Goal: Transaction & Acquisition: Purchase product/service

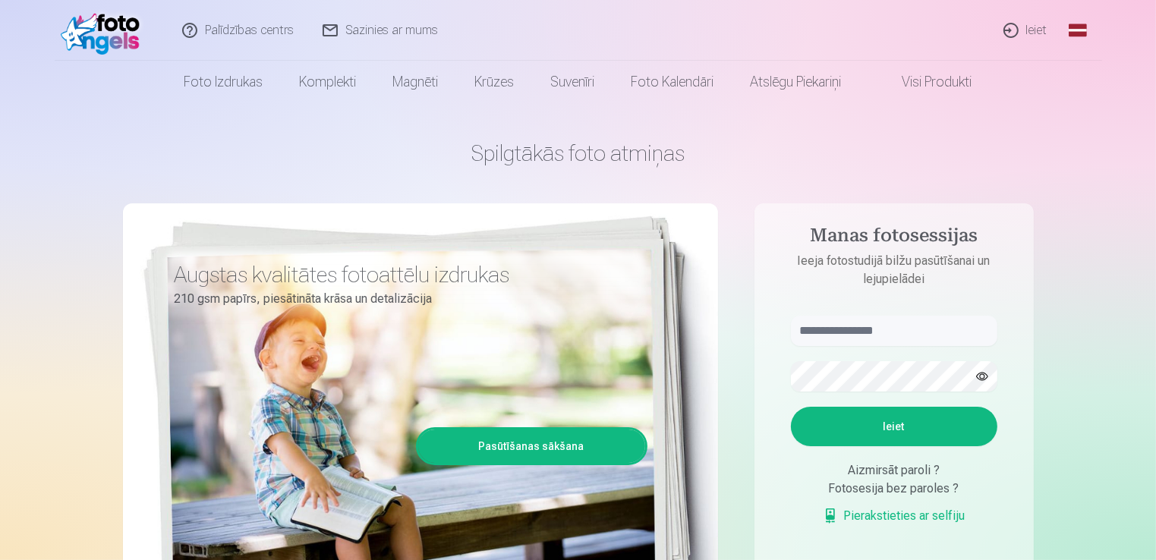
click at [1016, 30] on link "Ieiet" at bounding box center [1026, 30] width 73 height 61
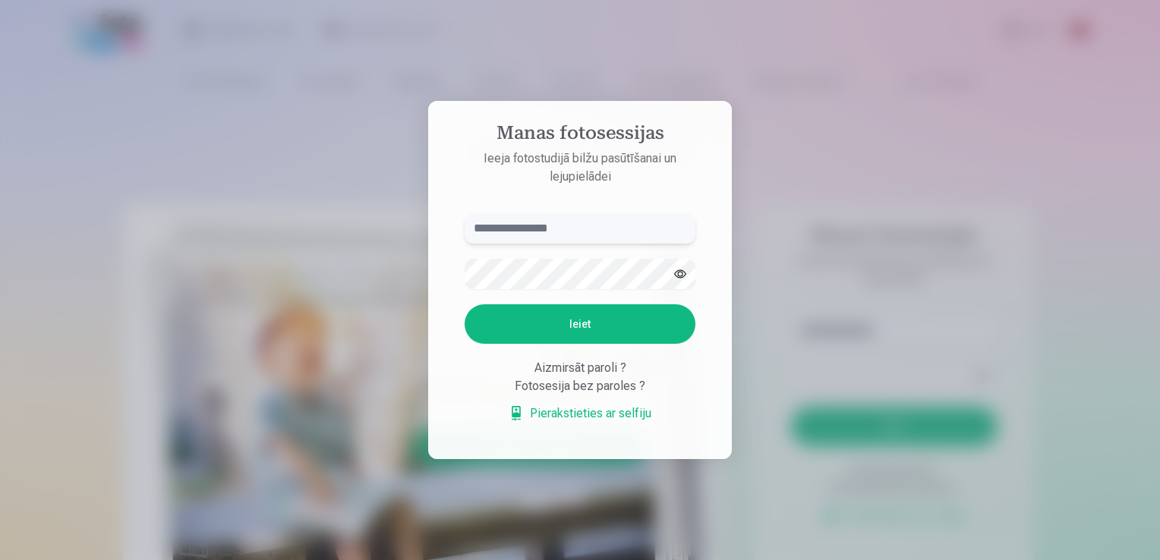
paste input "**********"
type input "**********"
click at [575, 318] on button "Ieiet" at bounding box center [580, 323] width 231 height 39
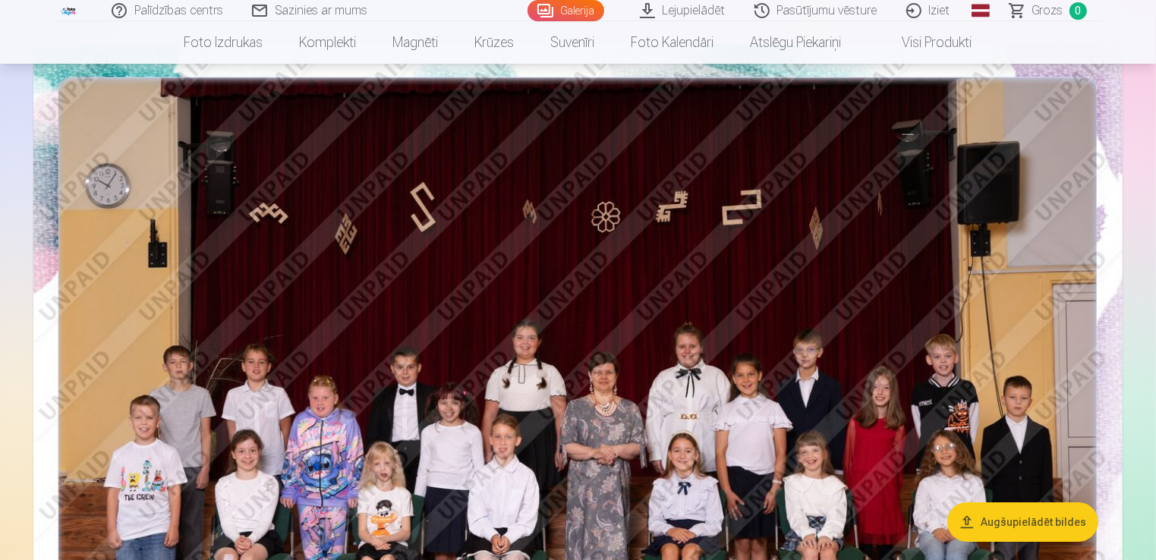
scroll to position [228, 0]
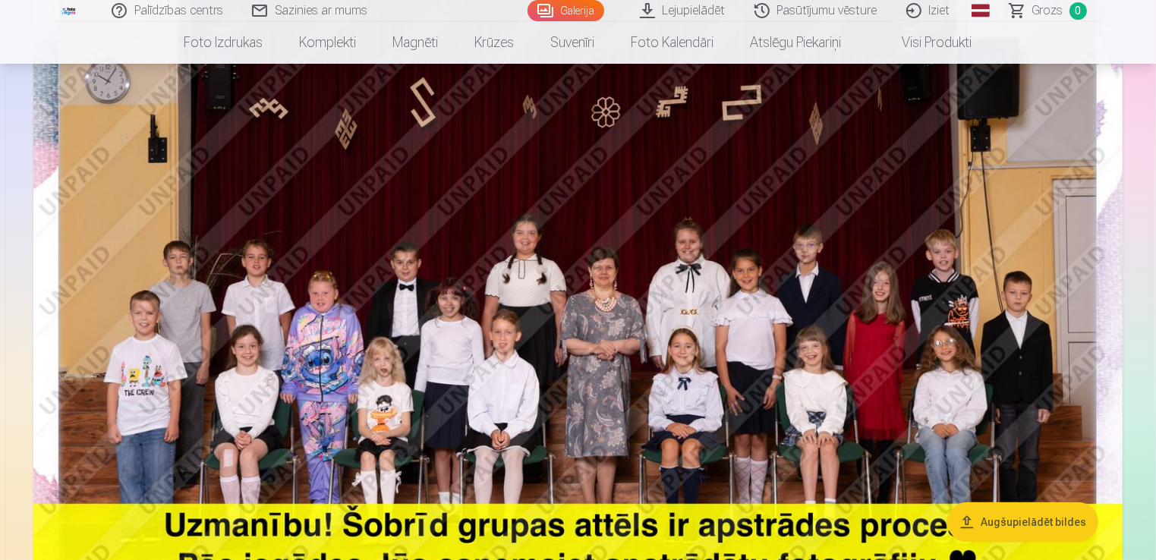
click at [904, 298] on img at bounding box center [577, 302] width 1089 height 726
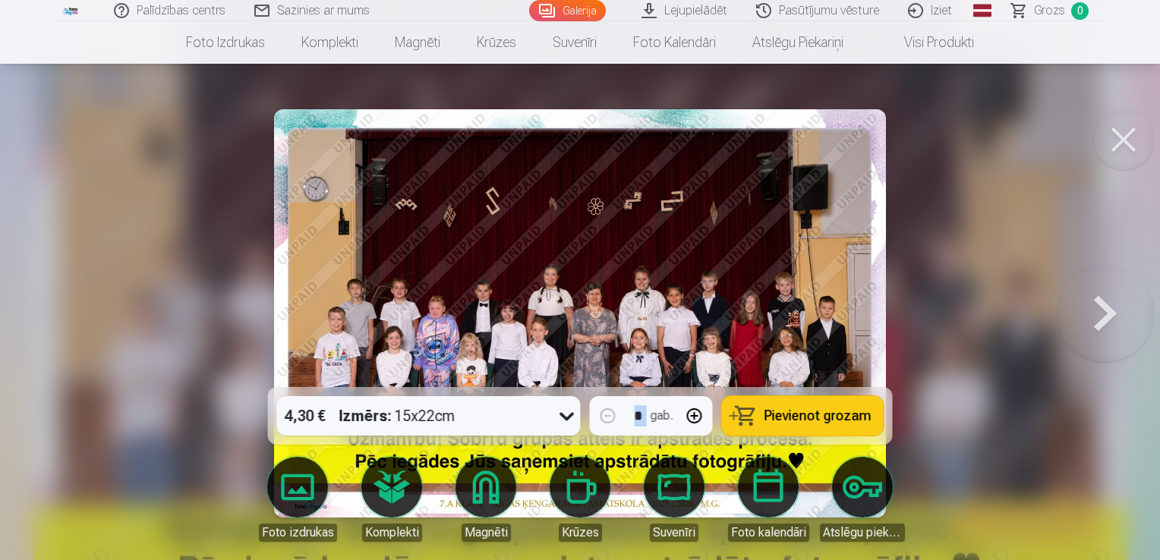
click at [904, 298] on div at bounding box center [580, 280] width 1160 height 560
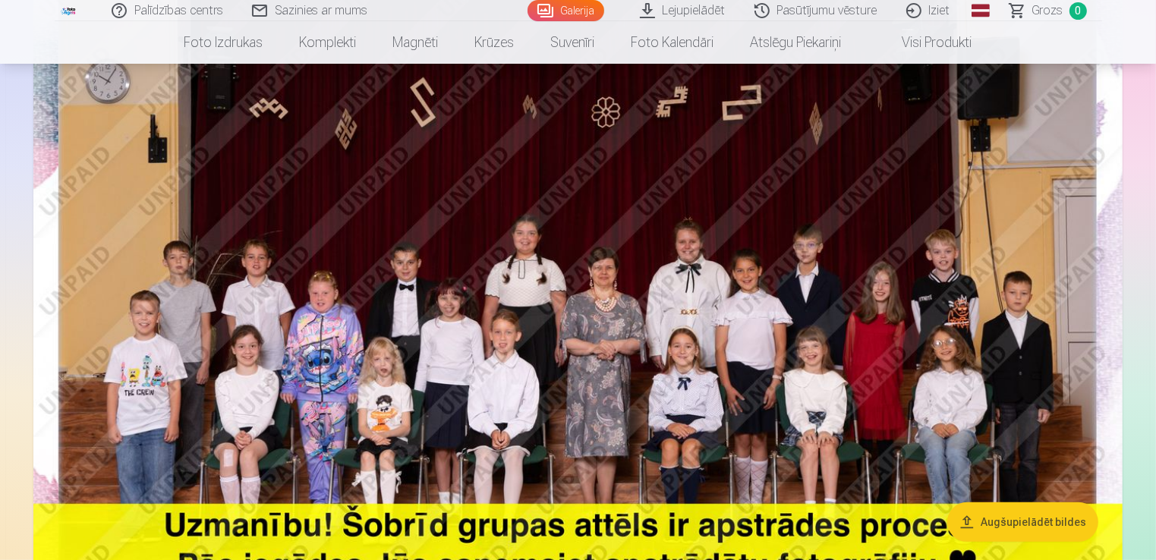
click at [903, 298] on img at bounding box center [577, 302] width 1089 height 726
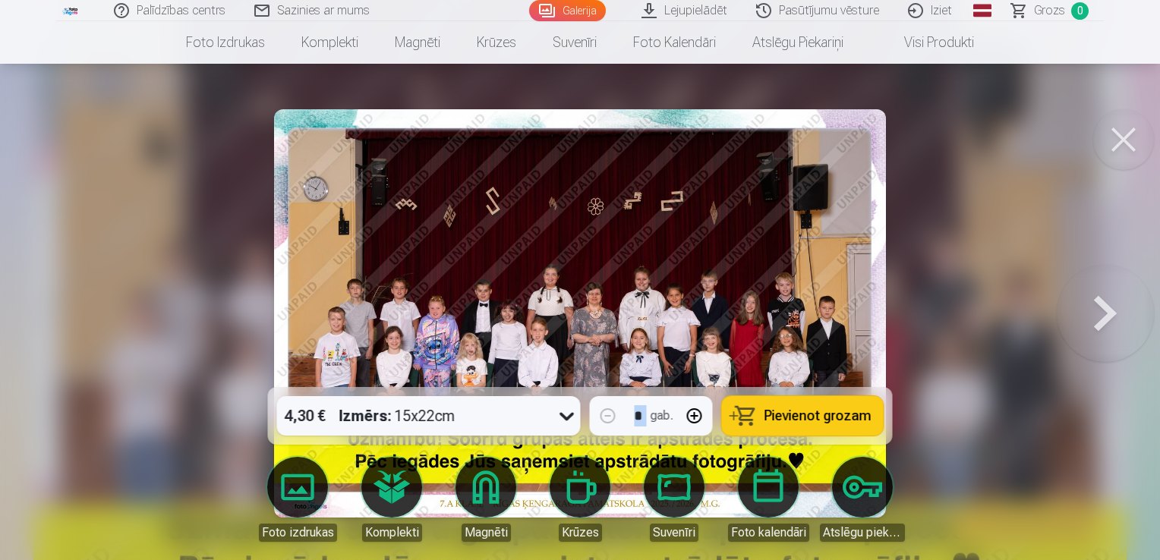
click at [1114, 150] on button at bounding box center [1123, 139] width 61 height 61
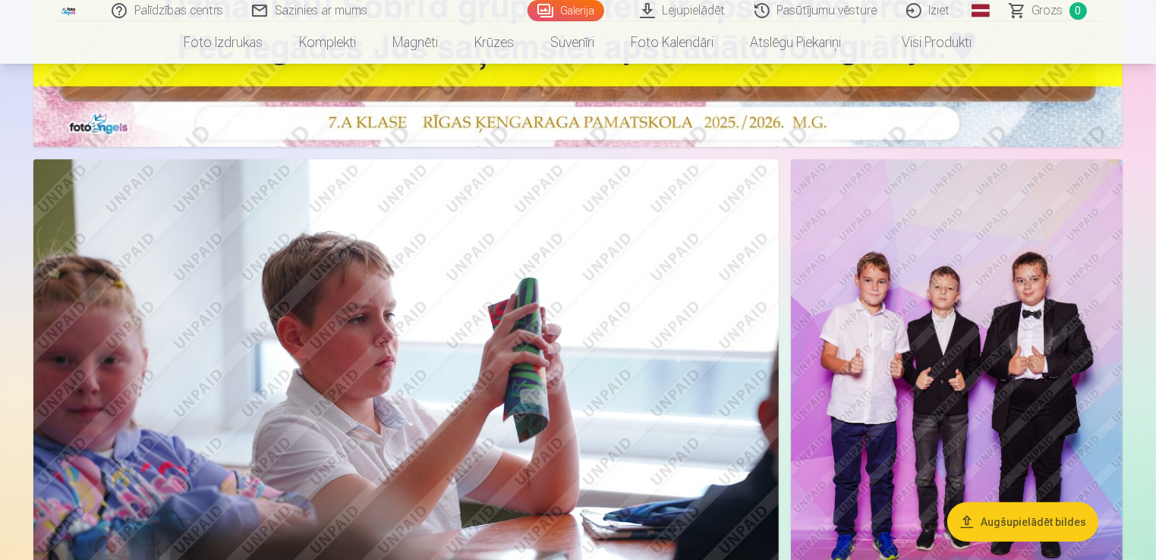
scroll to position [835, 0]
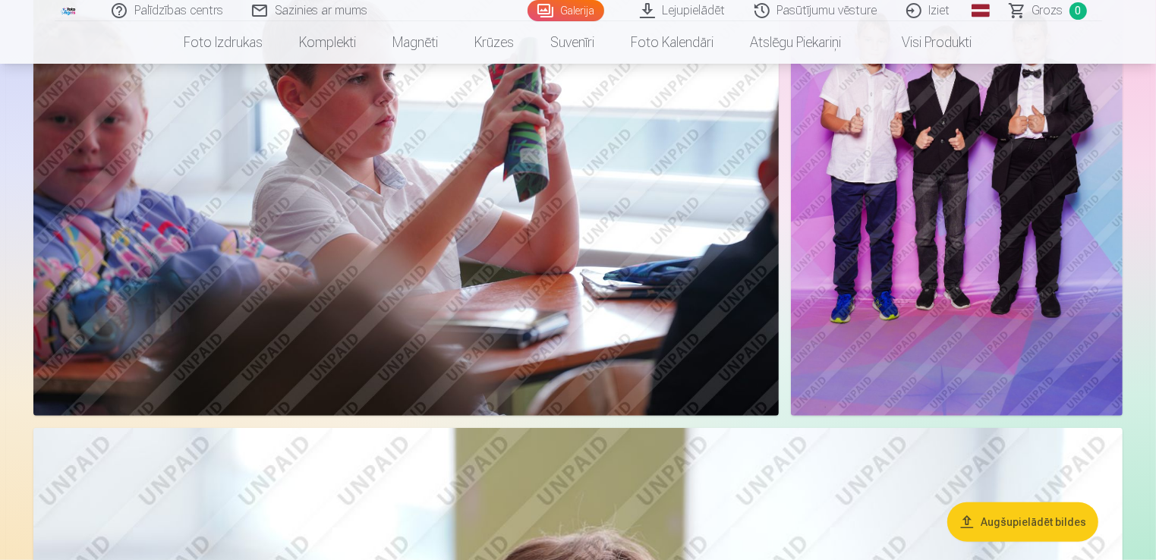
click at [954, 329] on img at bounding box center [957, 167] width 332 height 497
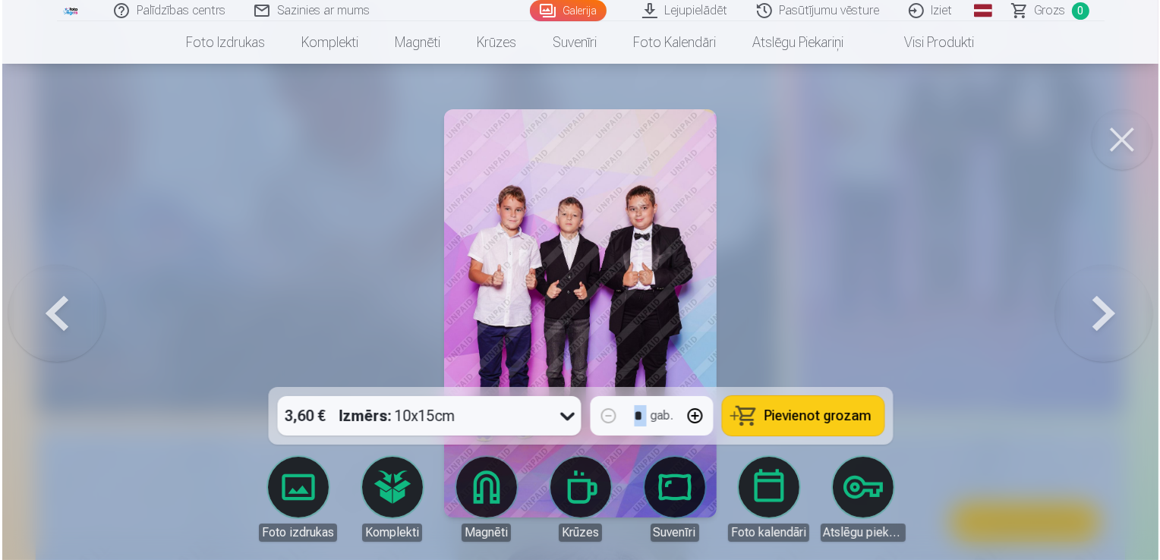
scroll to position [989, 0]
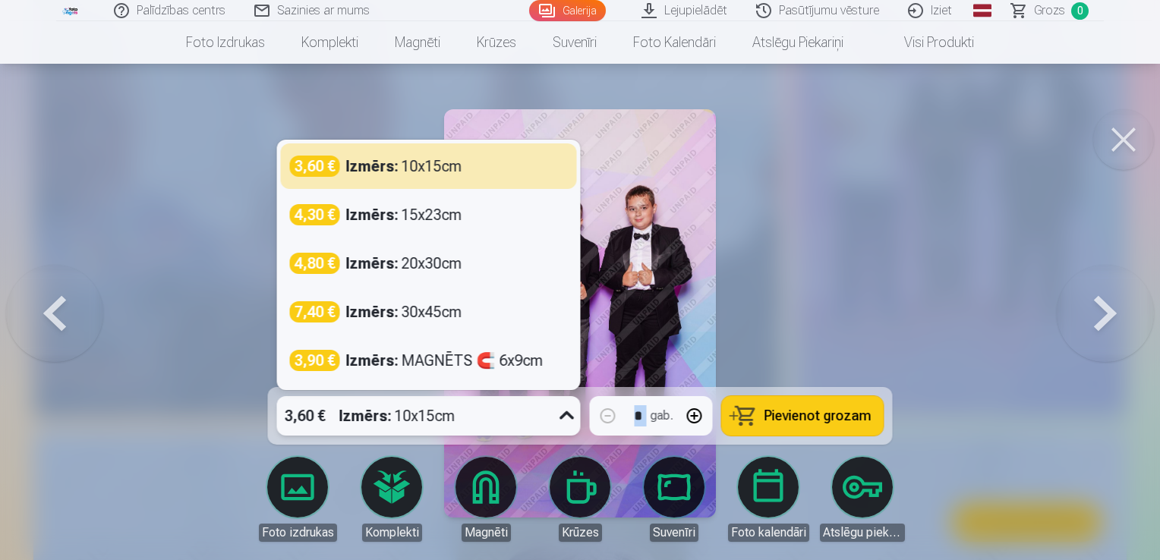
click at [537, 423] on div "3,60 € Izmērs : 10x15cm" at bounding box center [414, 415] width 275 height 39
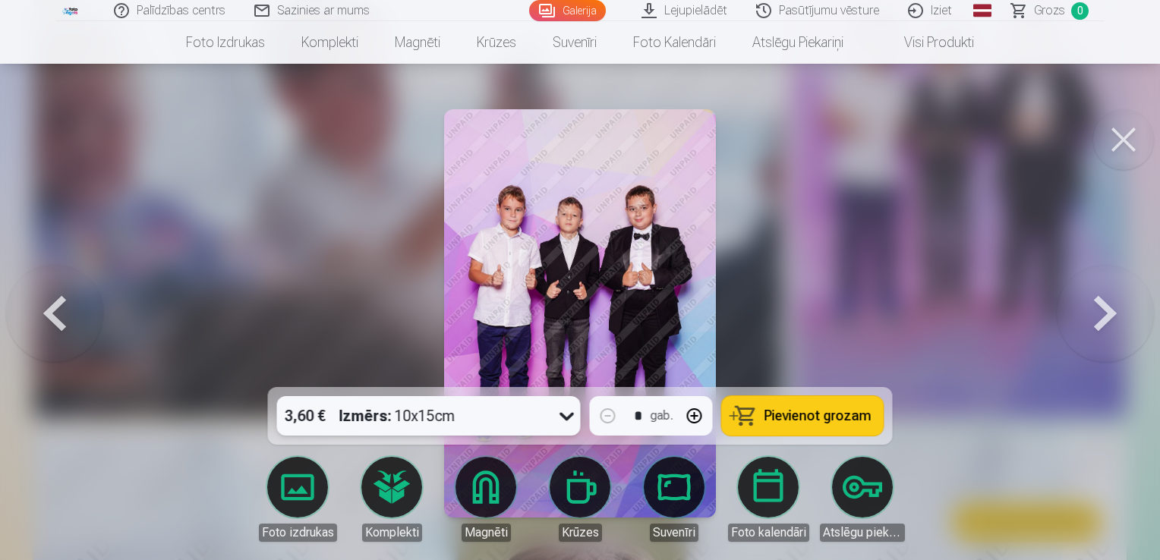
click at [519, 409] on div "3,60 € Izmērs : 10x15cm" at bounding box center [414, 415] width 275 height 39
click at [817, 410] on span "Pievienot grozam" at bounding box center [817, 416] width 107 height 14
click at [53, 314] on button at bounding box center [54, 313] width 97 height 117
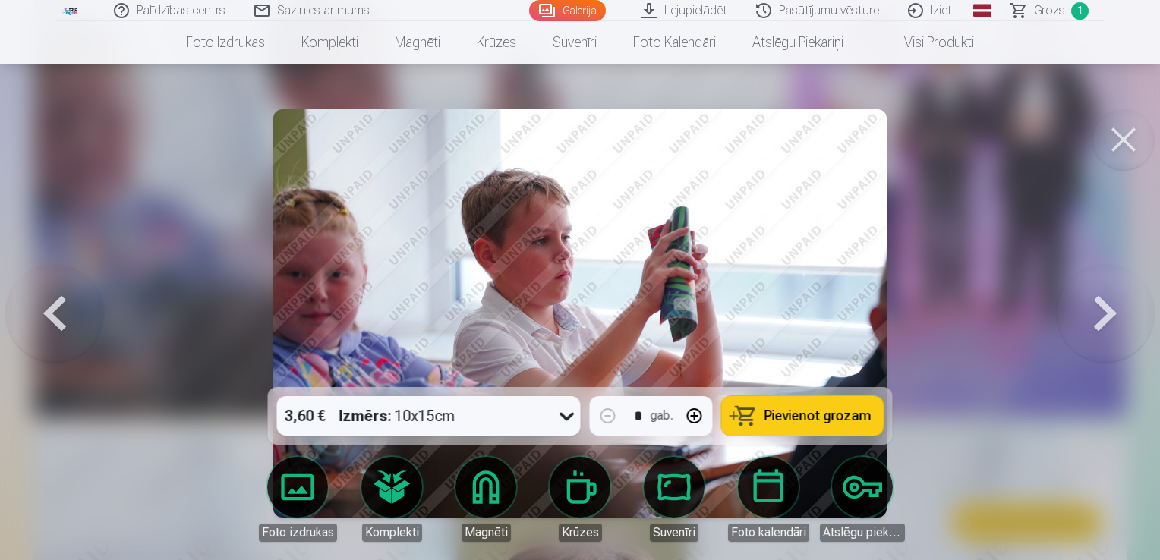
click at [53, 314] on button at bounding box center [54, 313] width 97 height 117
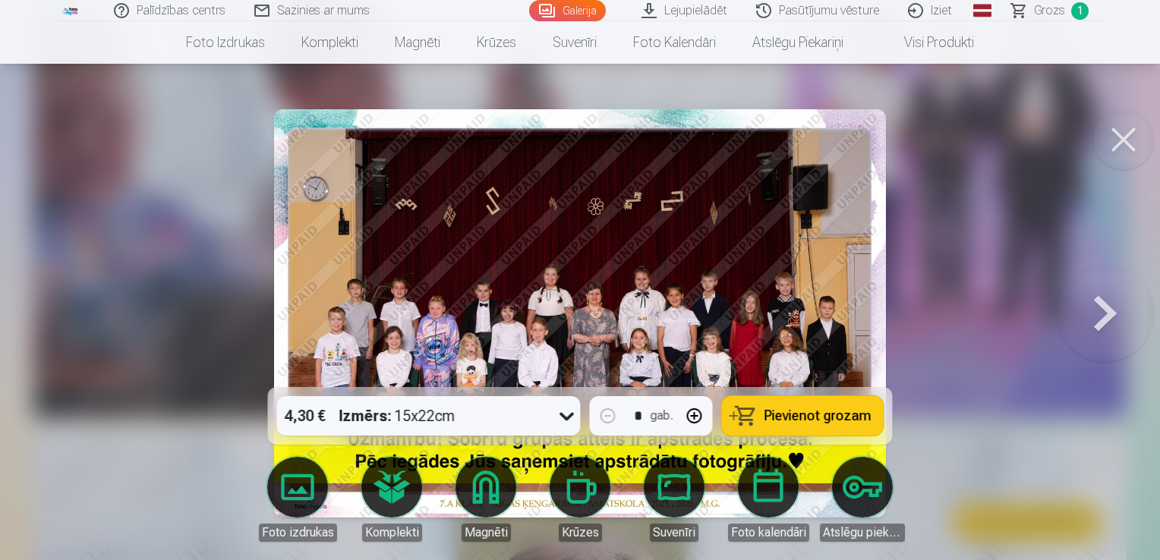
click at [787, 415] on span "Pievienot grozam" at bounding box center [817, 416] width 107 height 14
click at [1095, 316] on button at bounding box center [1105, 313] width 97 height 117
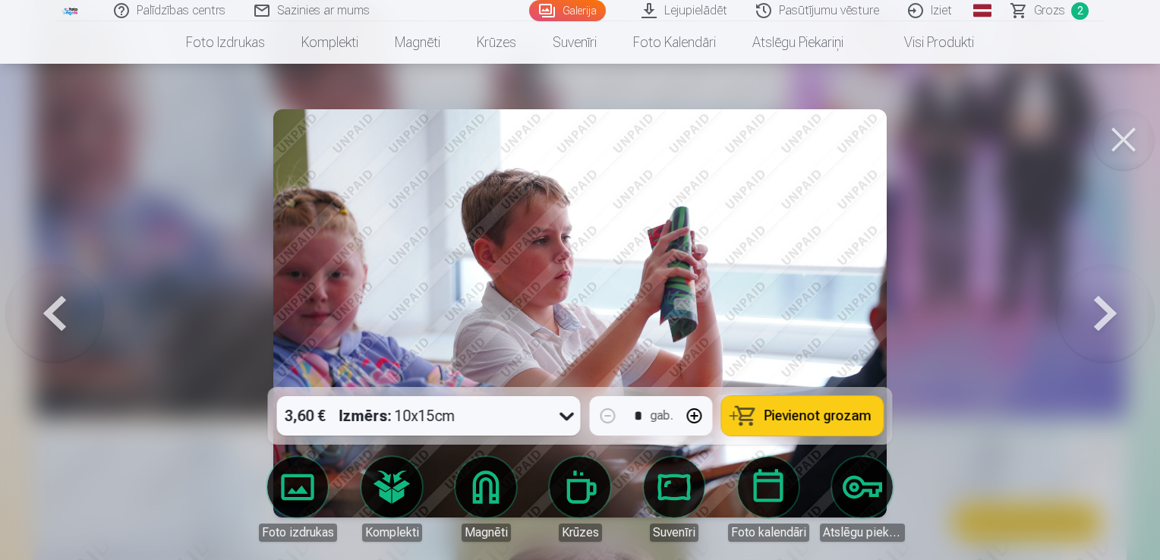
click at [1095, 316] on button at bounding box center [1105, 313] width 97 height 117
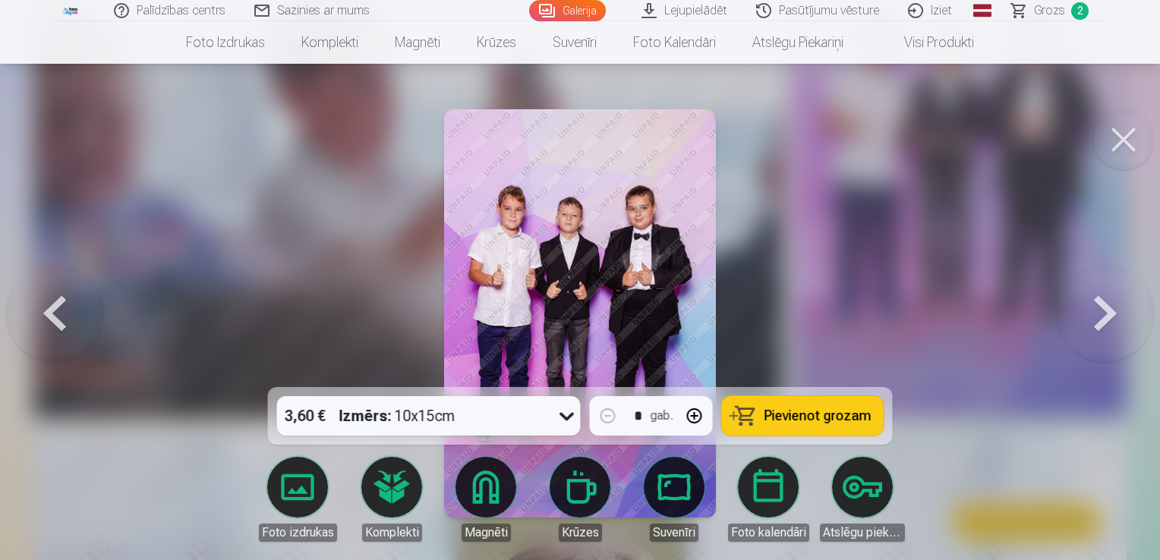
click at [1095, 316] on button at bounding box center [1105, 313] width 97 height 117
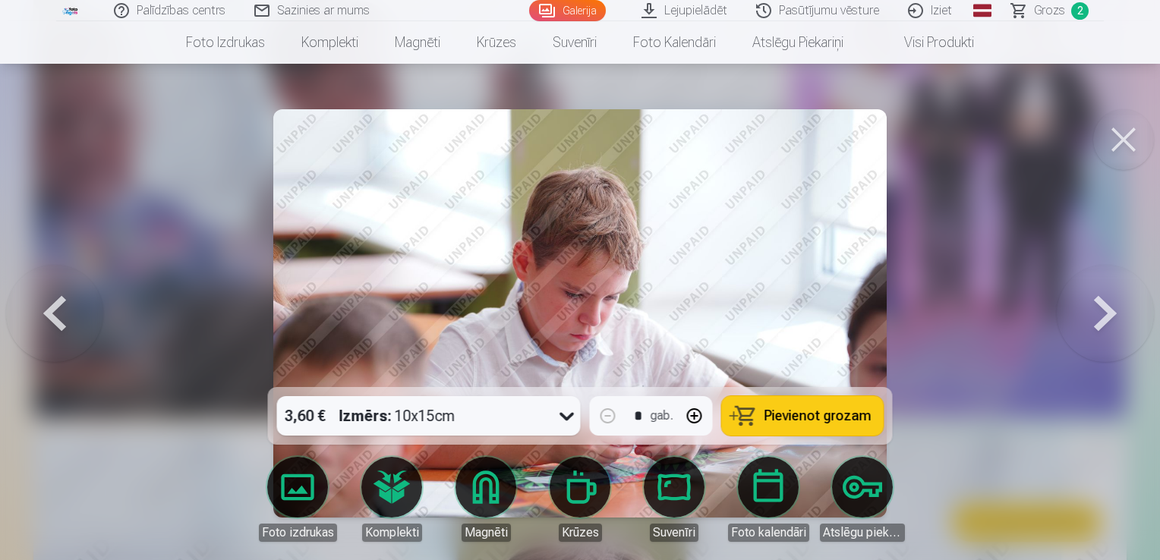
click at [715, 311] on img at bounding box center [579, 313] width 613 height 408
click at [1116, 320] on button at bounding box center [1105, 313] width 97 height 117
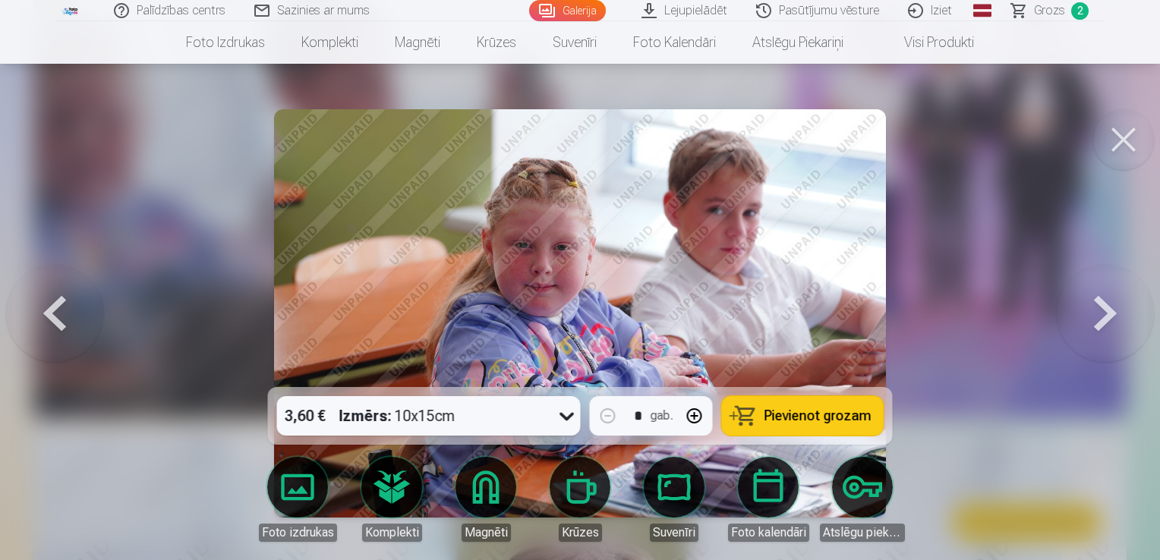
click at [1114, 320] on button at bounding box center [1105, 313] width 97 height 117
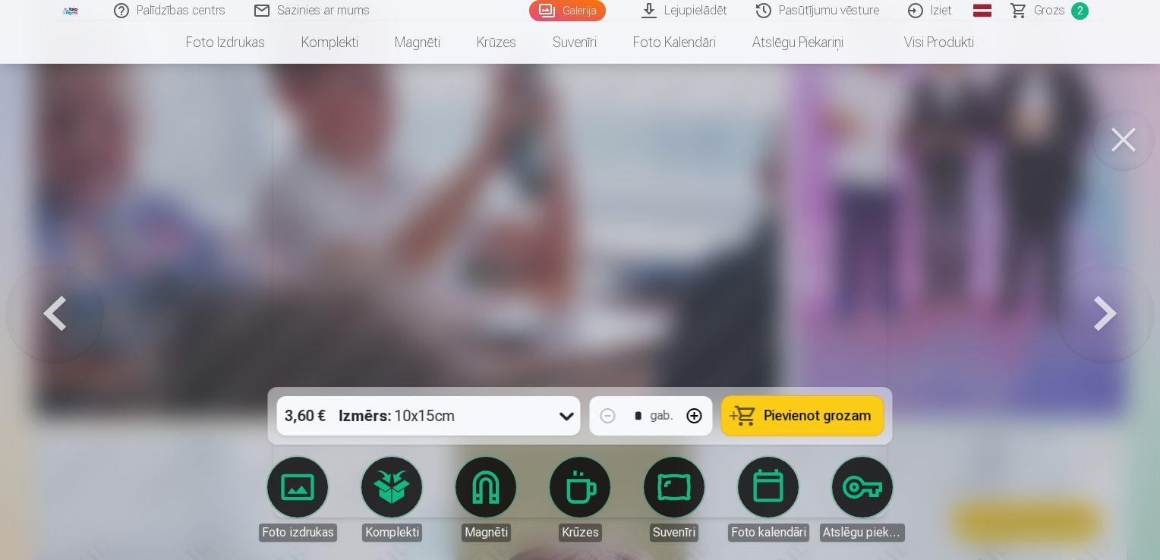
click at [1114, 320] on button at bounding box center [1105, 313] width 97 height 117
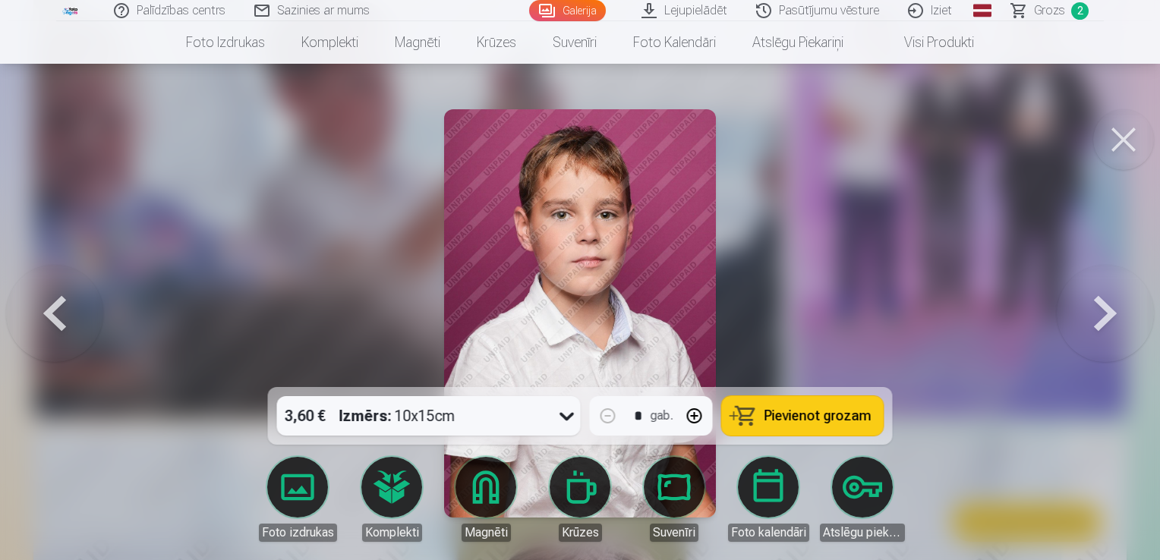
click at [1114, 320] on button at bounding box center [1105, 313] width 97 height 117
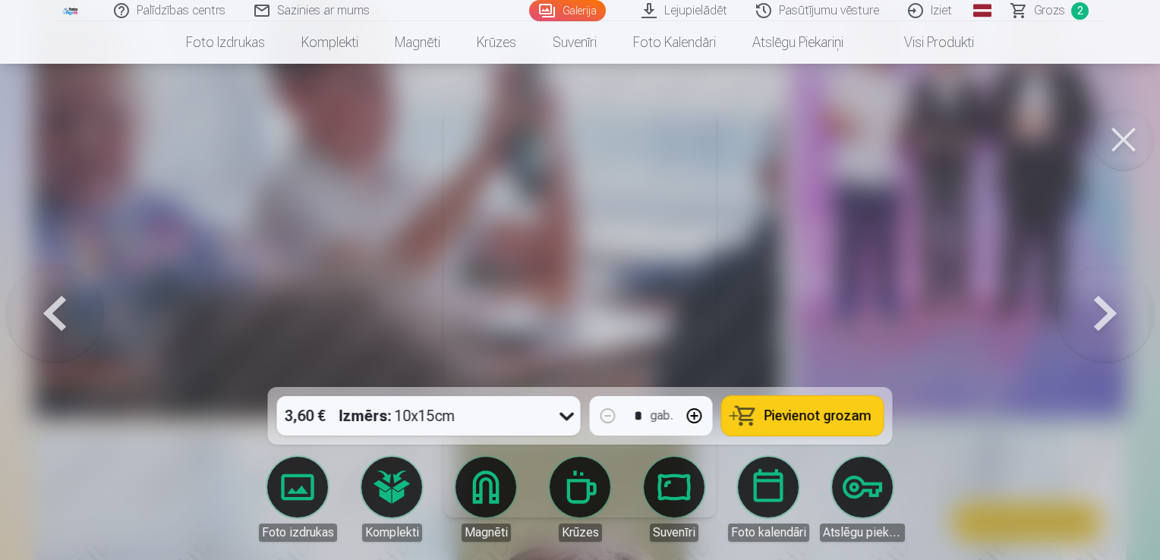
click at [1114, 320] on button at bounding box center [1105, 313] width 97 height 117
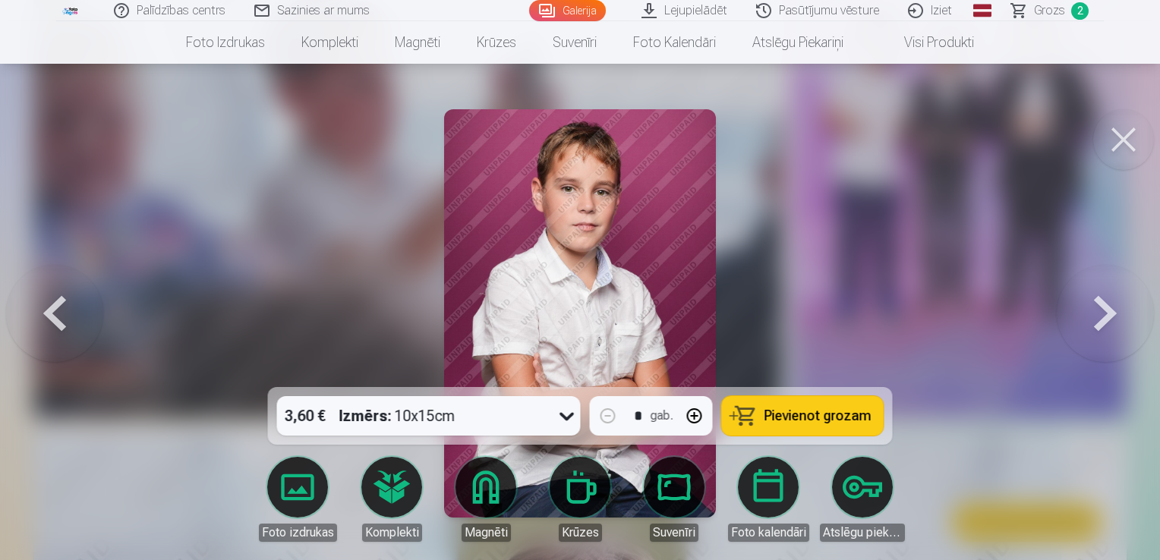
click at [1114, 320] on button at bounding box center [1105, 313] width 97 height 117
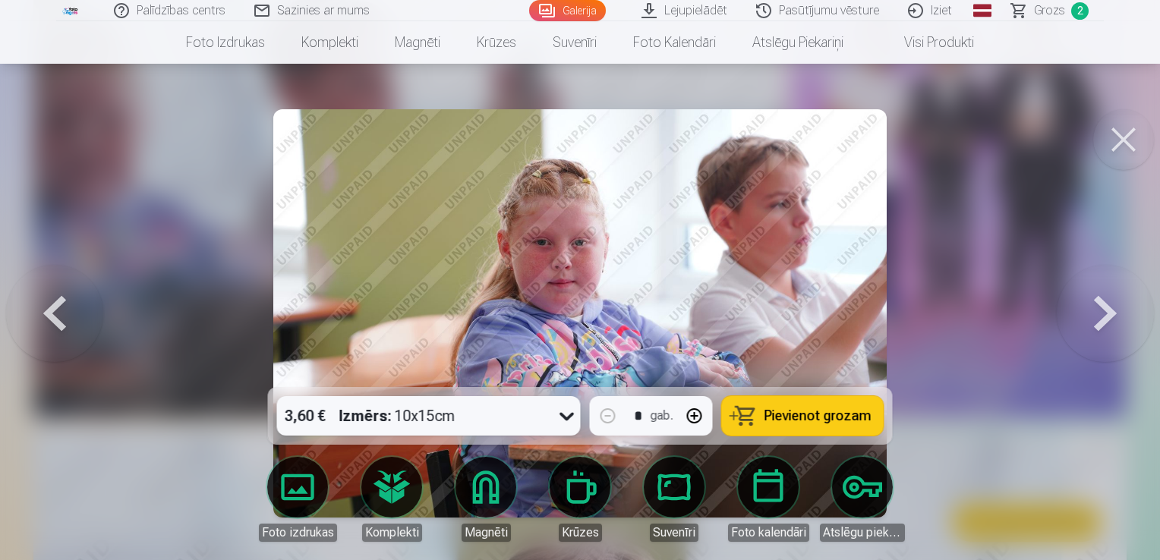
click at [1114, 320] on button at bounding box center [1105, 313] width 97 height 117
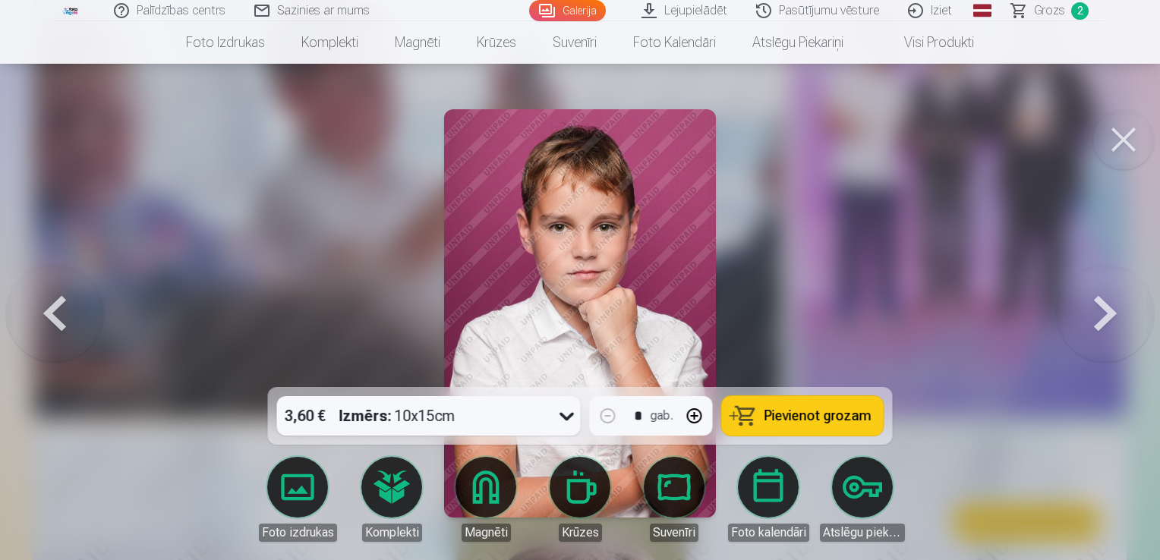
click at [1114, 320] on button at bounding box center [1105, 313] width 97 height 117
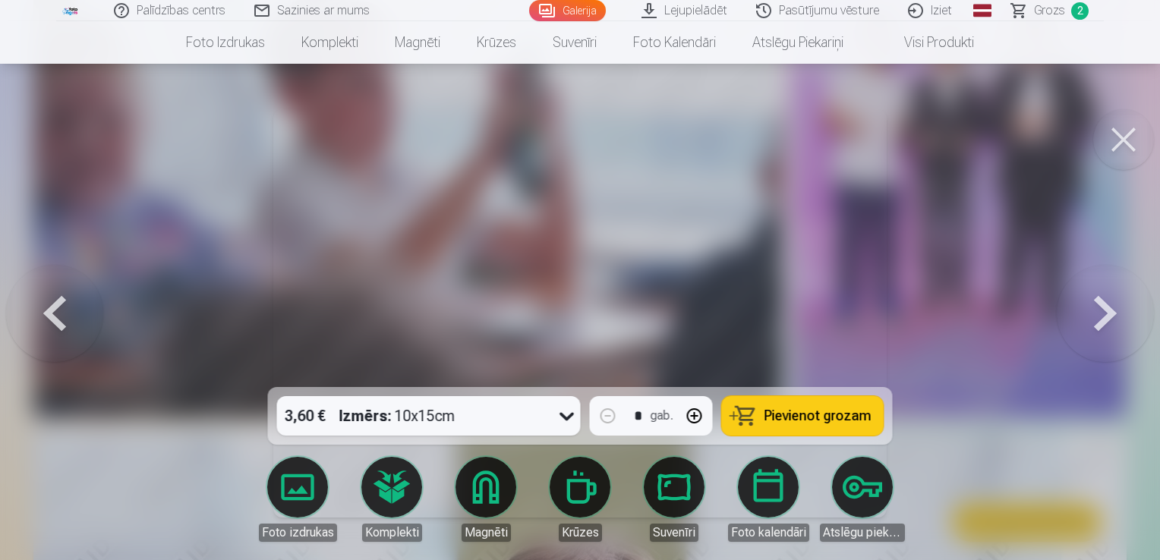
click at [1114, 320] on button at bounding box center [1105, 313] width 97 height 117
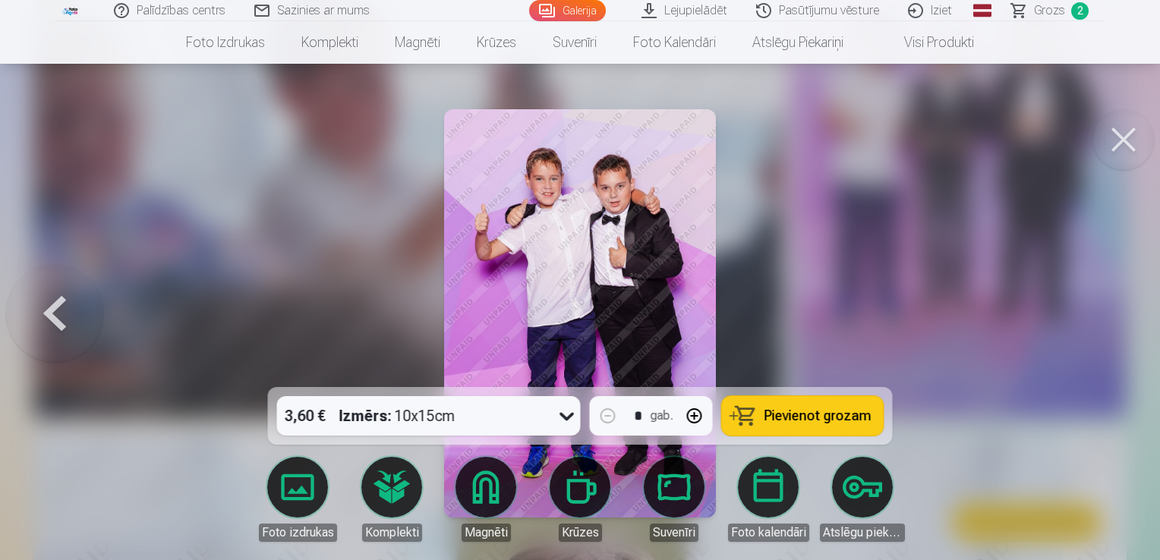
click at [853, 409] on span "Pievienot grozam" at bounding box center [817, 416] width 107 height 14
click at [64, 321] on button at bounding box center [54, 313] width 97 height 117
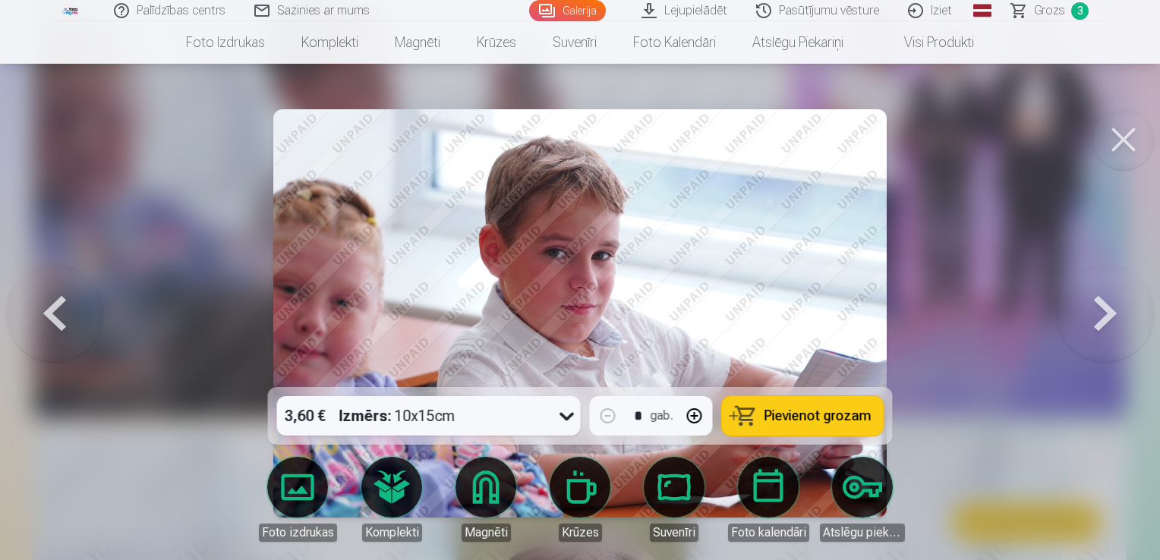
click at [64, 321] on button at bounding box center [54, 313] width 97 height 117
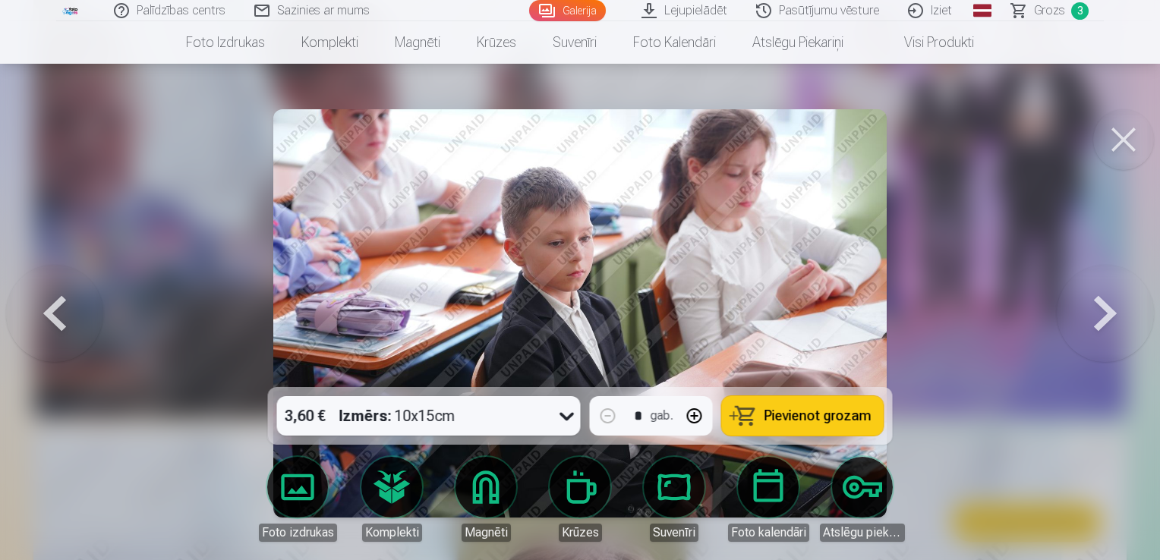
click at [64, 321] on button at bounding box center [54, 313] width 97 height 117
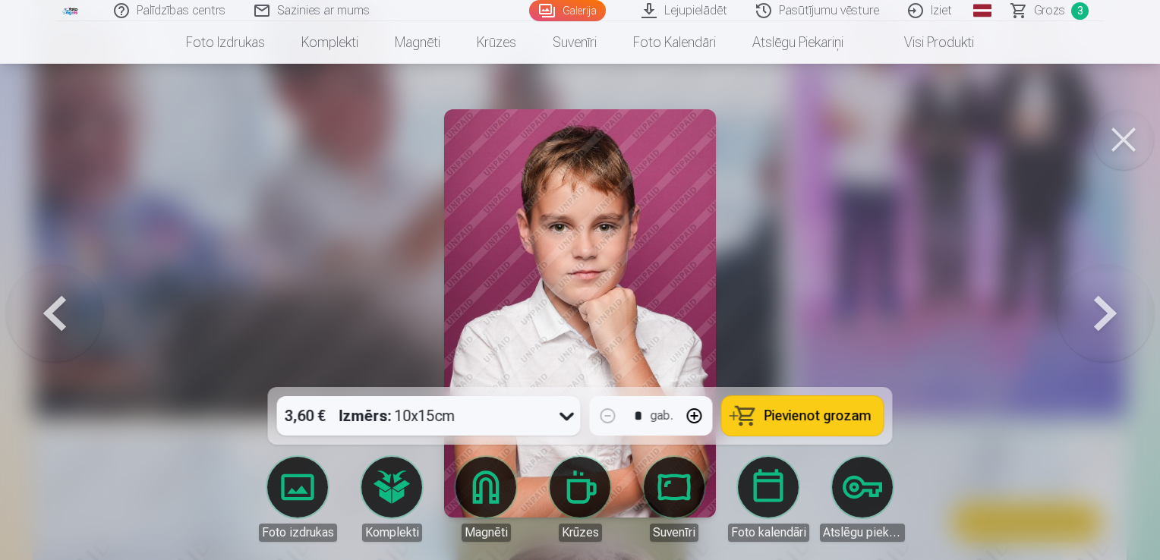
click at [64, 321] on button at bounding box center [54, 313] width 97 height 117
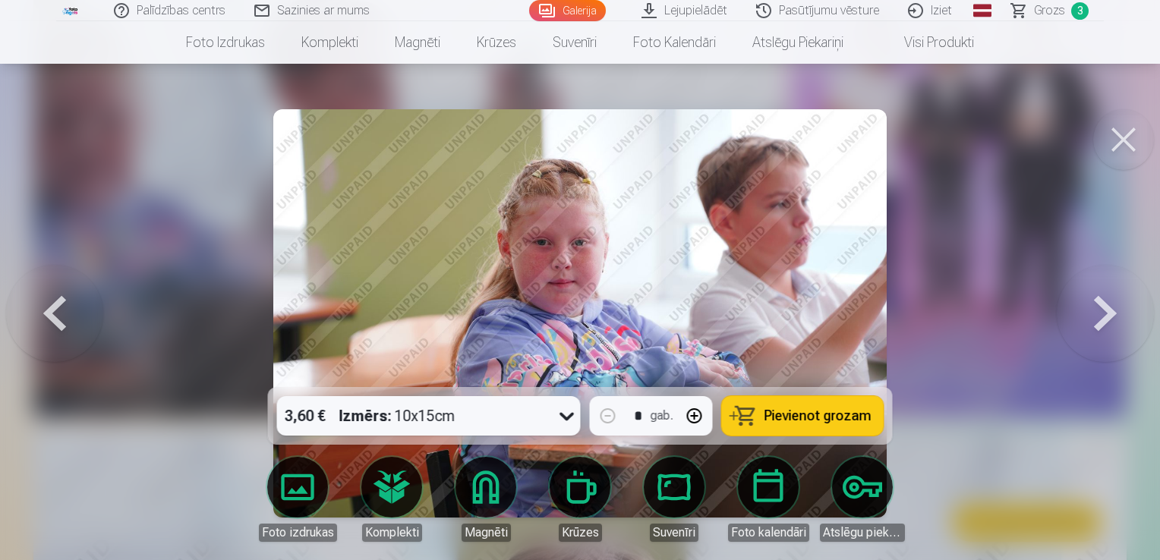
click at [64, 321] on button at bounding box center [54, 313] width 97 height 117
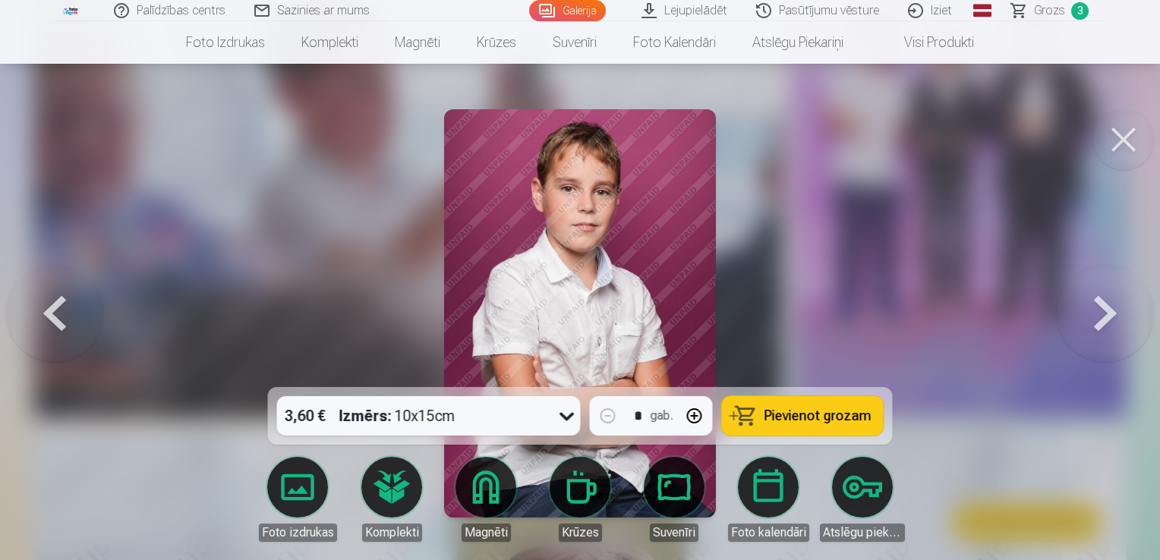
click at [64, 321] on button at bounding box center [54, 313] width 97 height 117
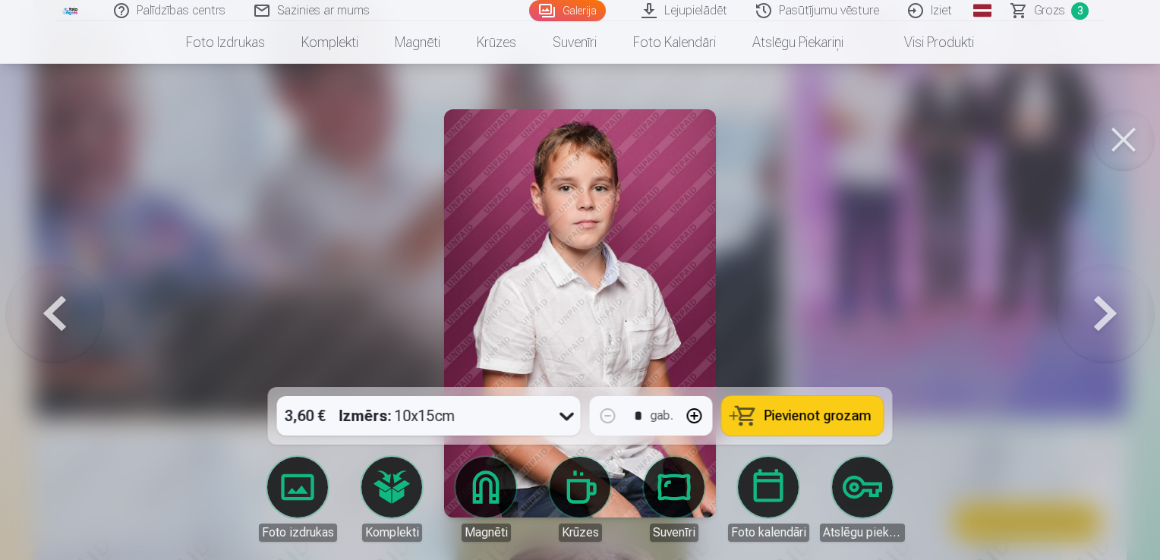
click at [64, 321] on button at bounding box center [54, 313] width 97 height 117
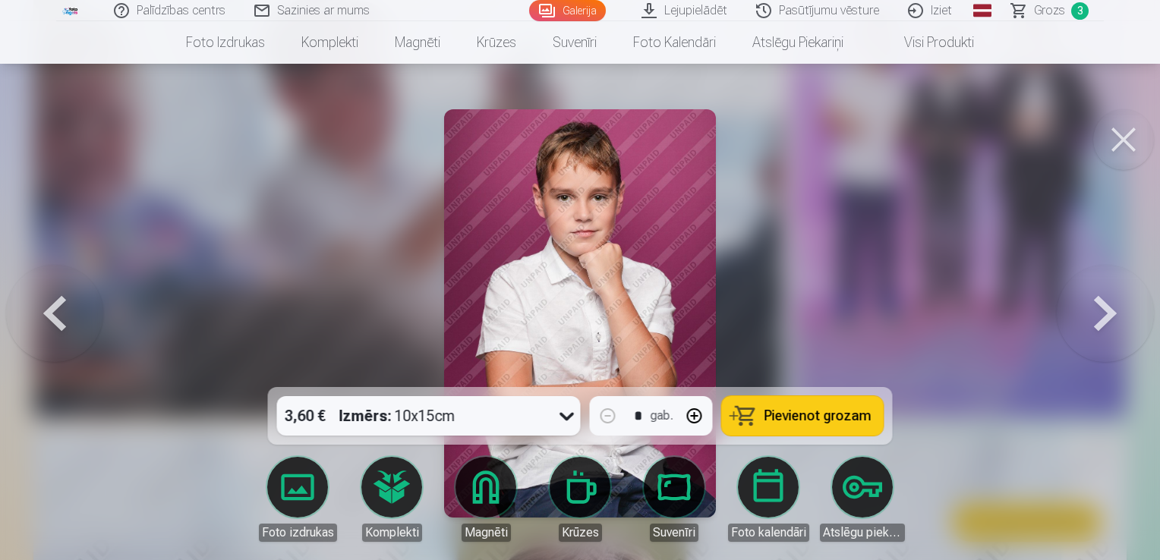
click at [64, 321] on button at bounding box center [54, 313] width 97 height 117
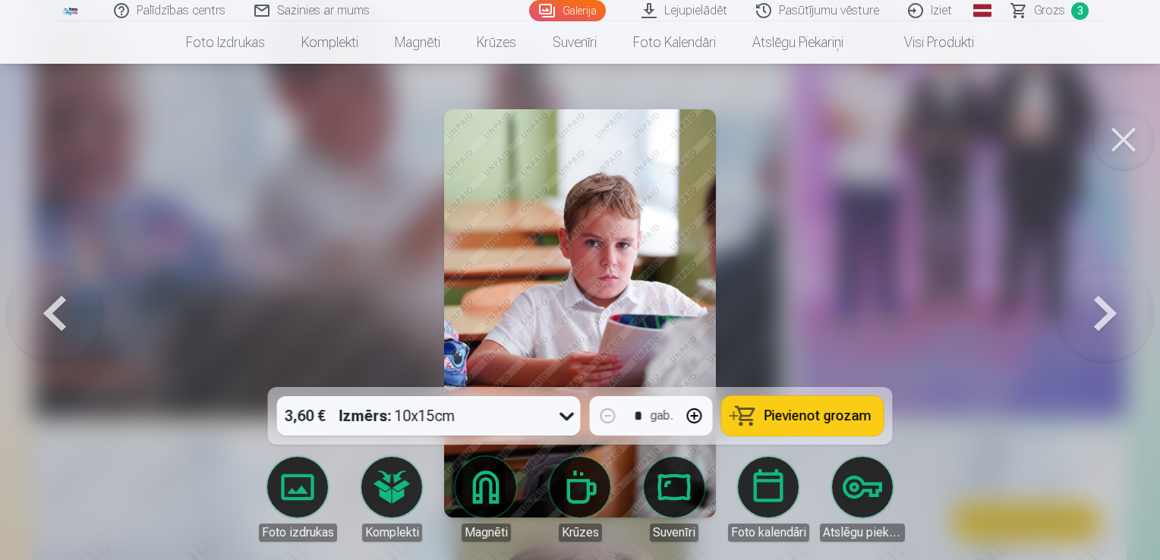
click at [64, 321] on button at bounding box center [54, 313] width 97 height 117
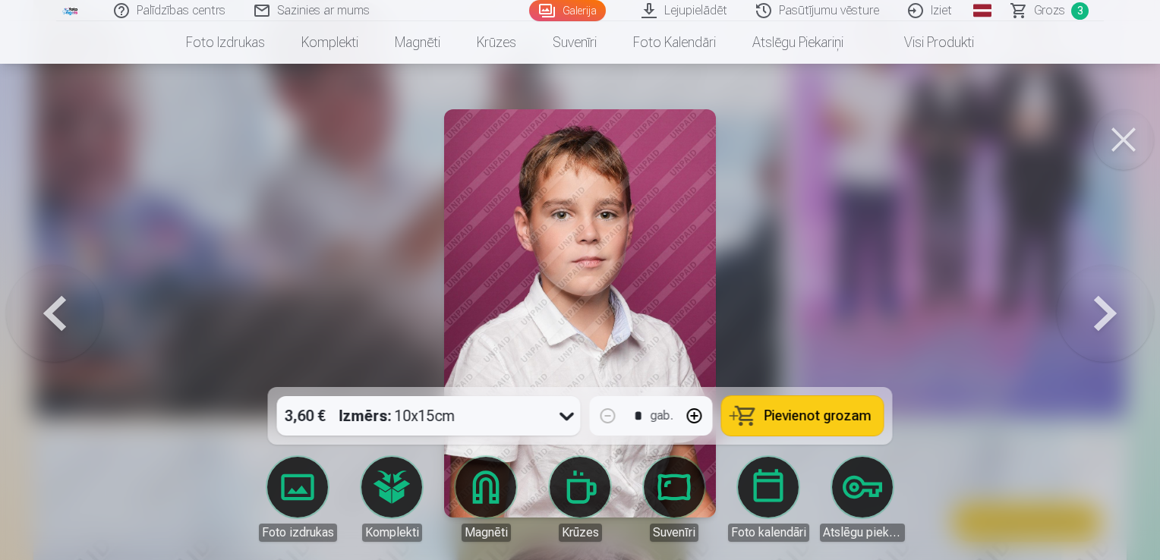
click at [64, 321] on button at bounding box center [54, 313] width 97 height 117
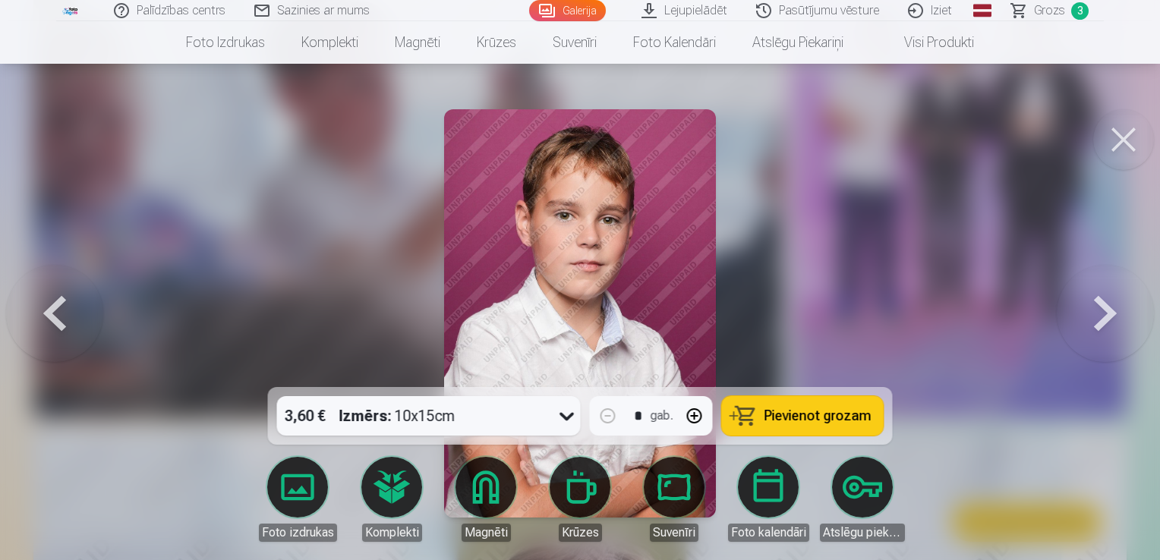
click at [695, 411] on button "button" at bounding box center [694, 416] width 36 height 36
click at [780, 409] on span "Pievienot grozam" at bounding box center [817, 416] width 107 height 14
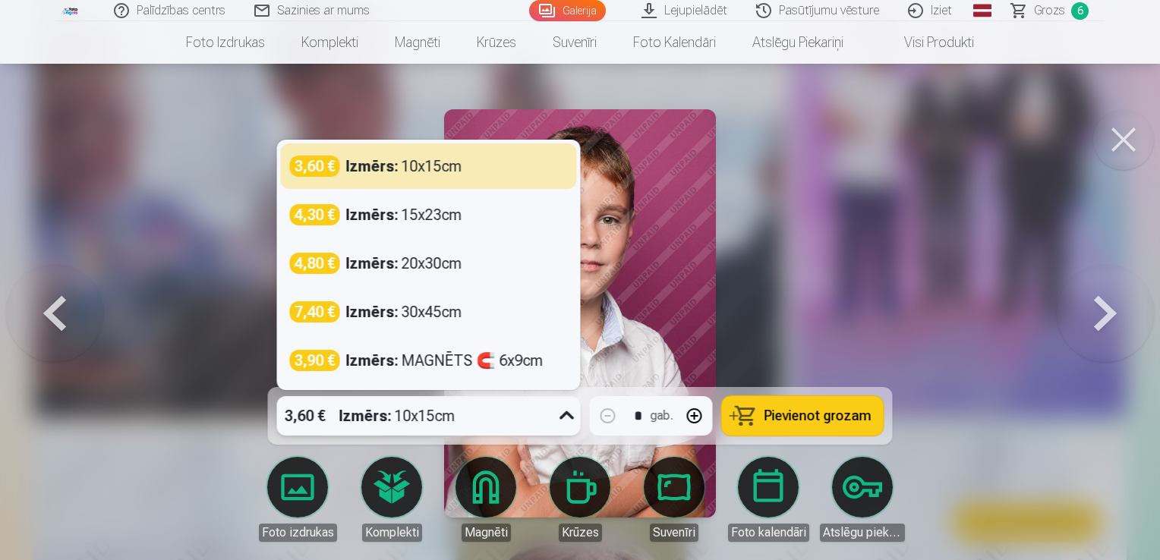
click at [328, 422] on div "3,60 €" at bounding box center [305, 415] width 56 height 39
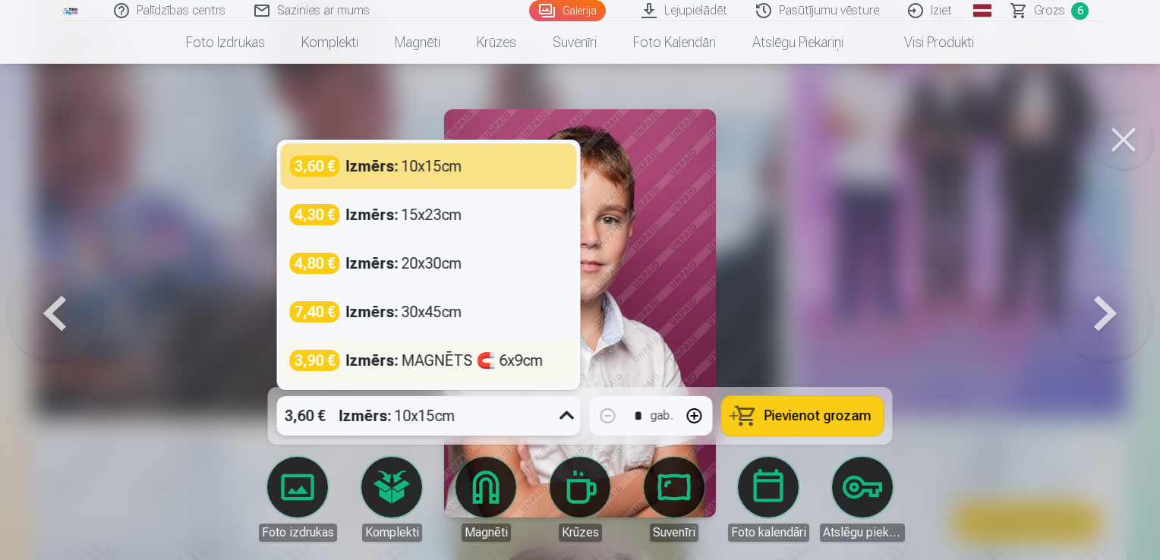
click at [396, 362] on strong "Izmērs :" at bounding box center [372, 360] width 52 height 21
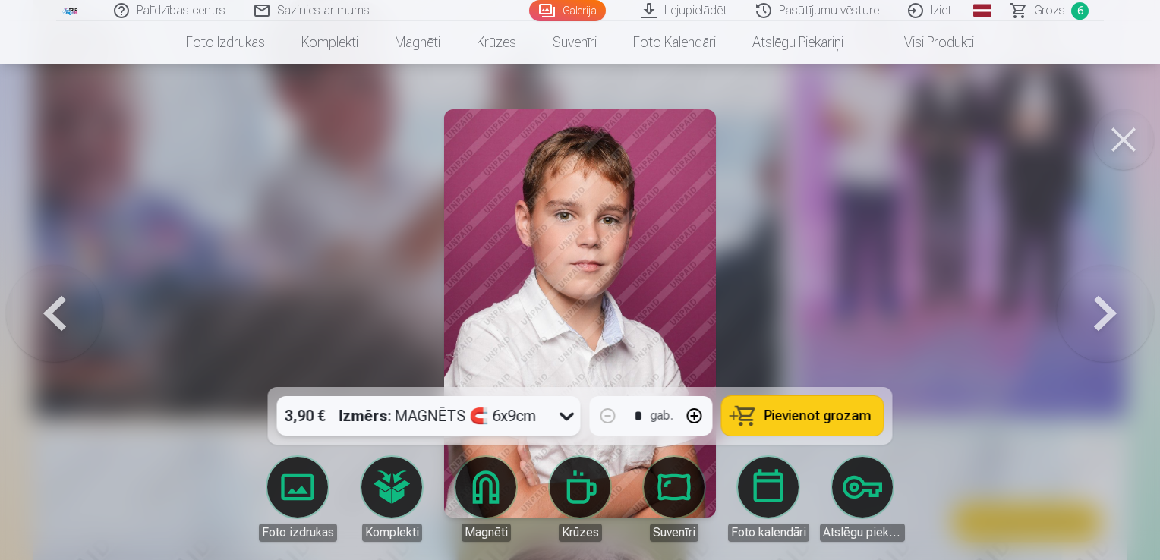
click at [695, 418] on button "button" at bounding box center [694, 416] width 36 height 36
click at [849, 413] on span "Pievienot grozam" at bounding box center [817, 416] width 107 height 14
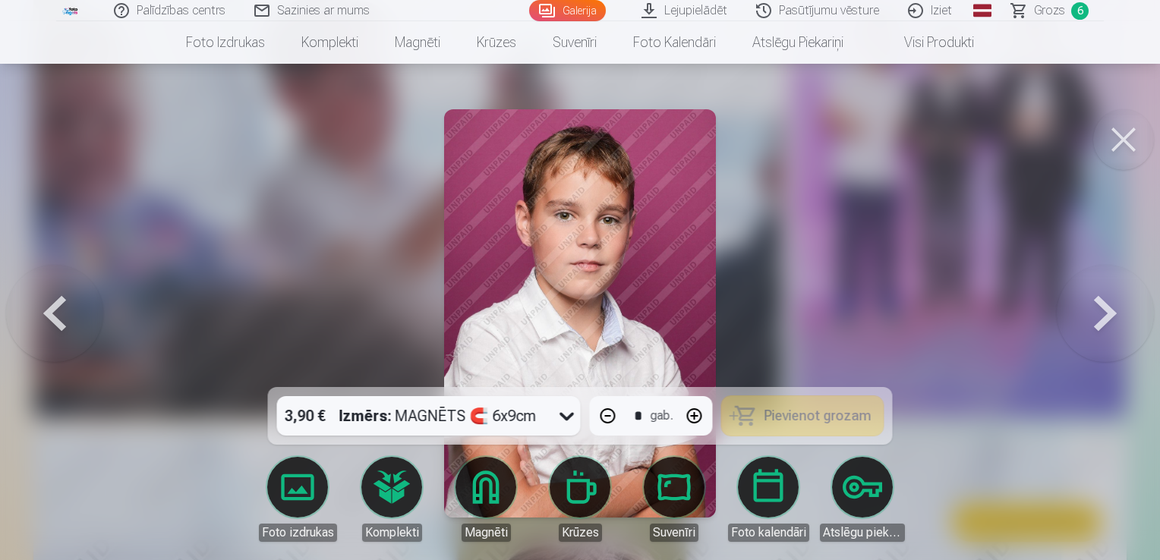
type input "*"
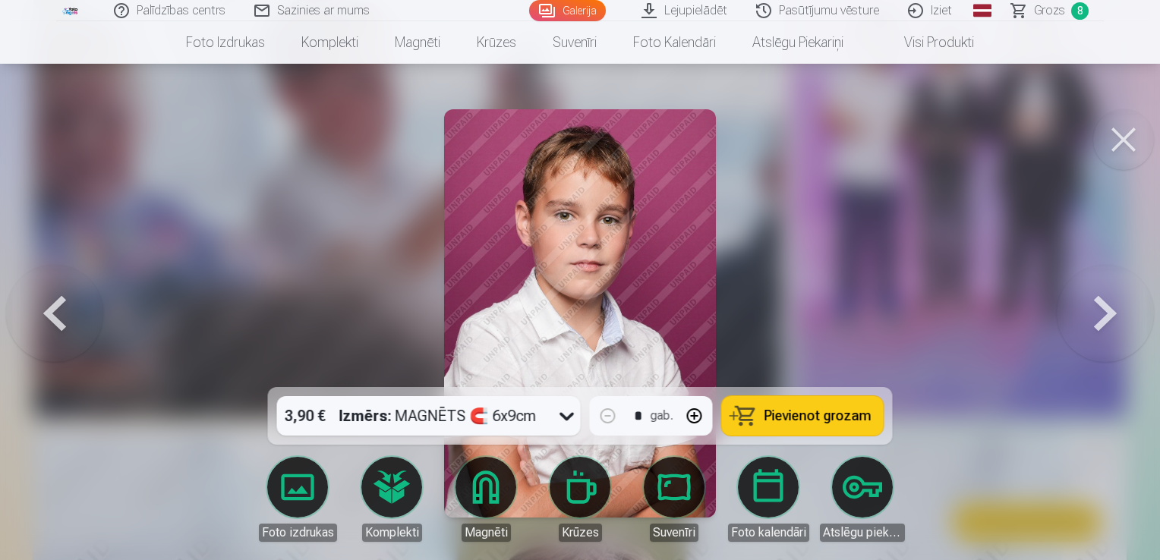
click at [1122, 147] on button at bounding box center [1123, 139] width 61 height 61
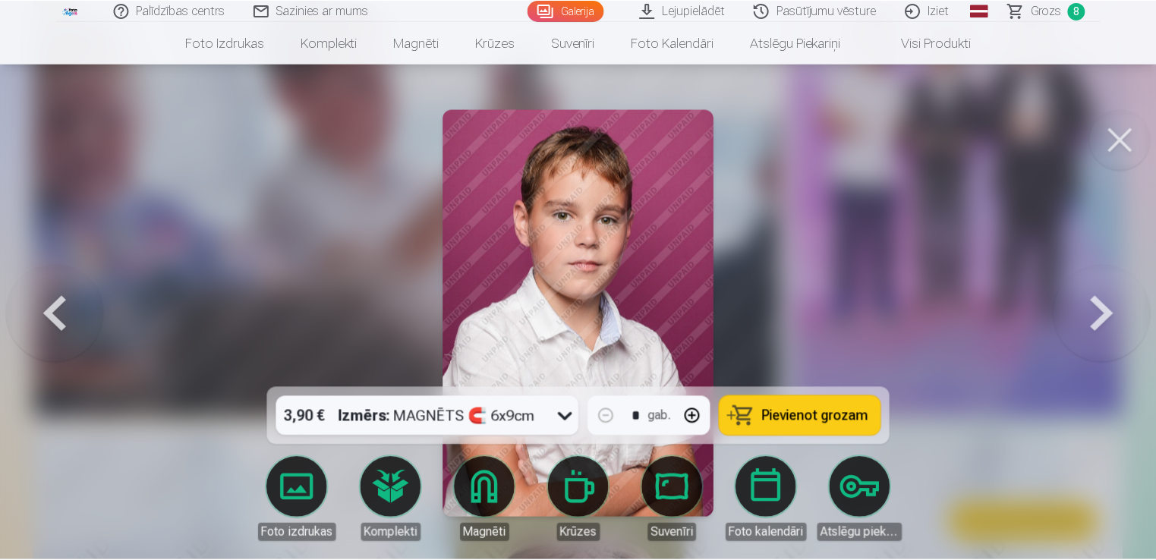
scroll to position [987, 0]
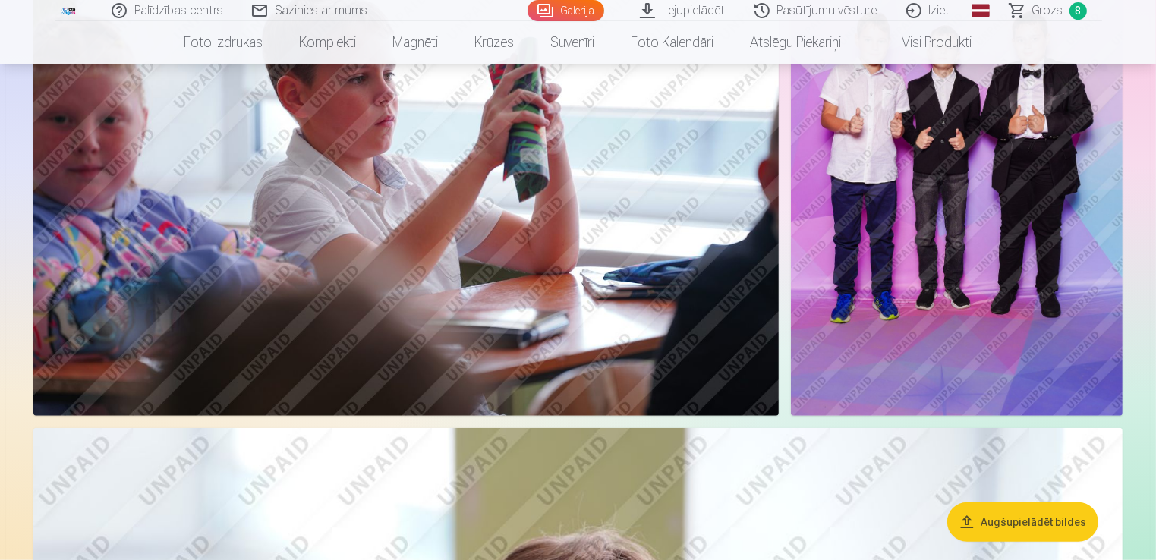
click at [1053, 17] on span "Grozs" at bounding box center [1047, 11] width 31 height 18
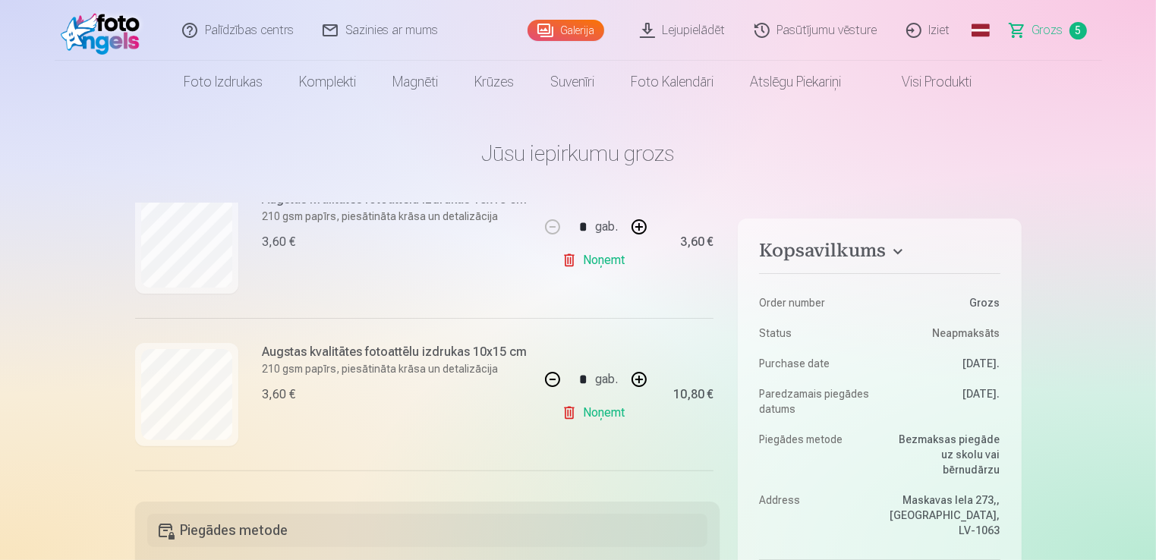
scroll to position [531, 0]
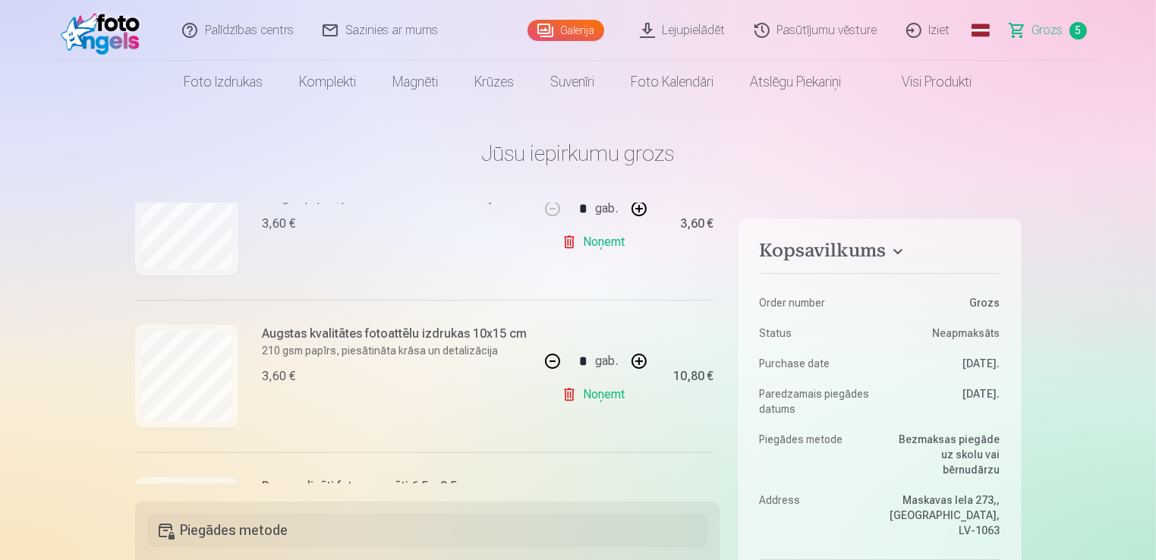
click at [548, 362] on button "button" at bounding box center [552, 361] width 36 height 36
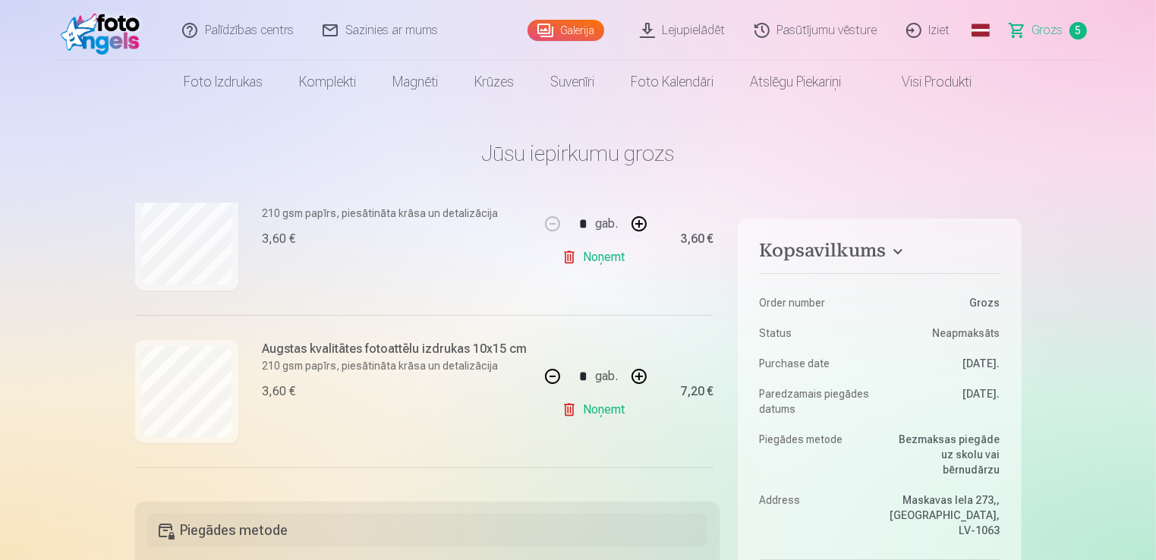
scroll to position [547, 0]
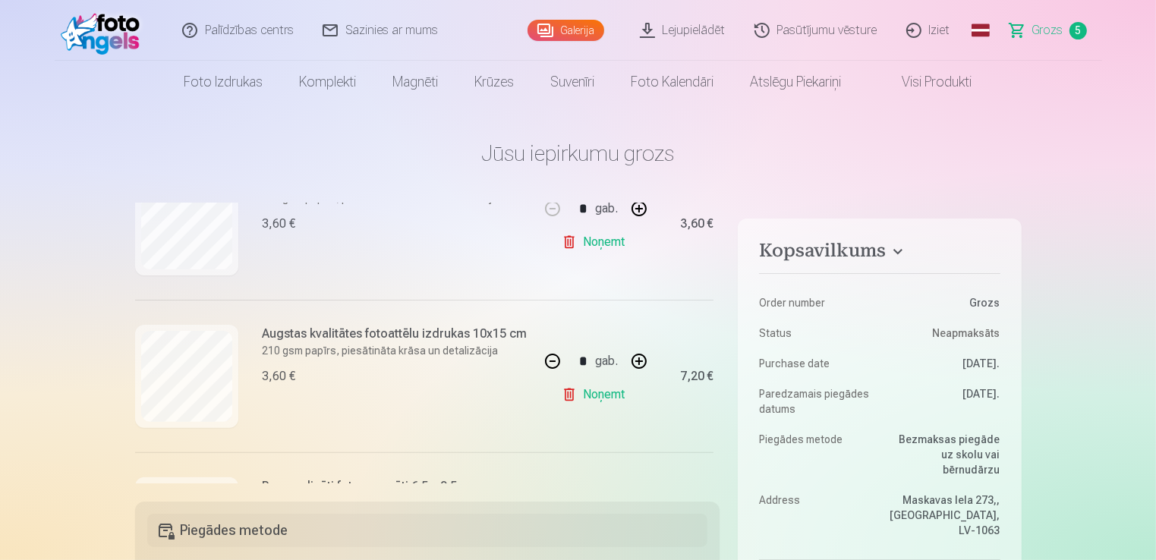
click at [548, 362] on button "button" at bounding box center [552, 361] width 36 height 36
type input "*"
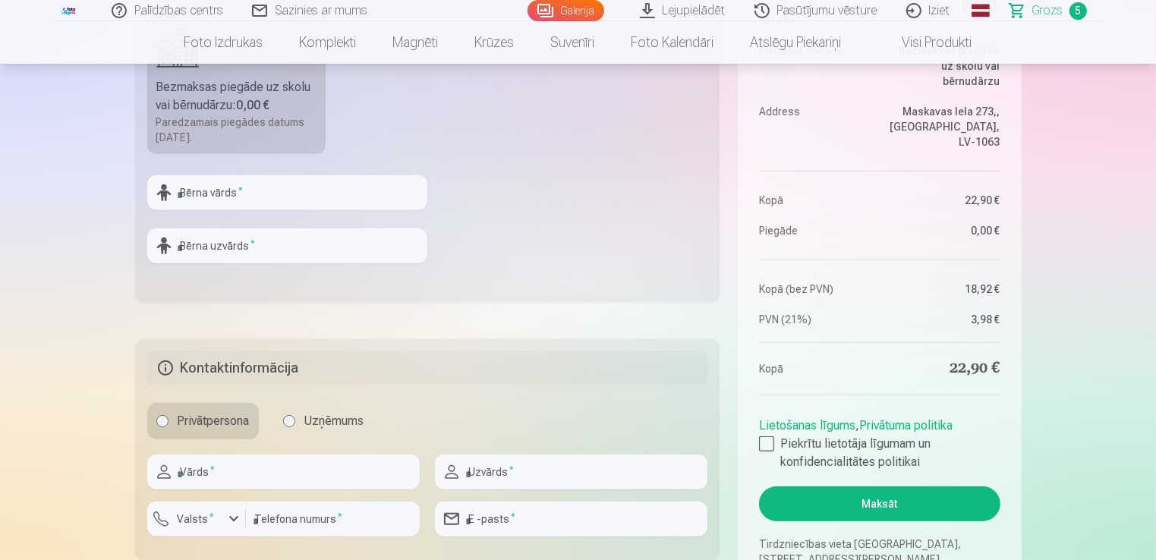
scroll to position [531, 0]
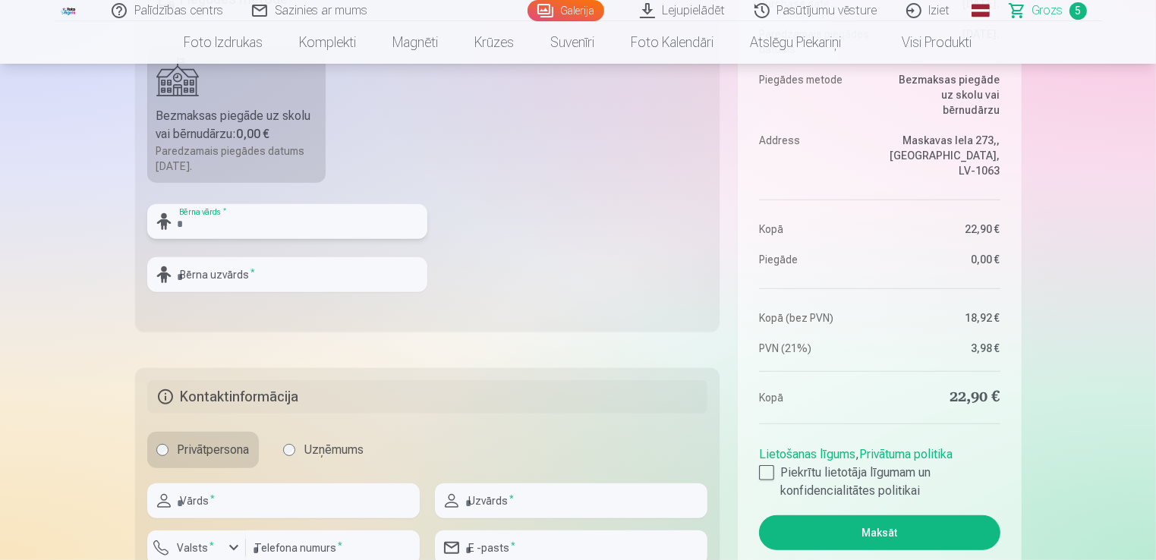
click at [288, 235] on input "text" at bounding box center [287, 221] width 280 height 35
click at [286, 232] on input "text" at bounding box center [287, 221] width 280 height 35
type input "******"
type input "**********"
click at [261, 332] on div "Kopsavilkums Order number Grozs Status Neapmaksāts Purchase date [DATE]. Paredz…" at bounding box center [578, 140] width 887 height 936
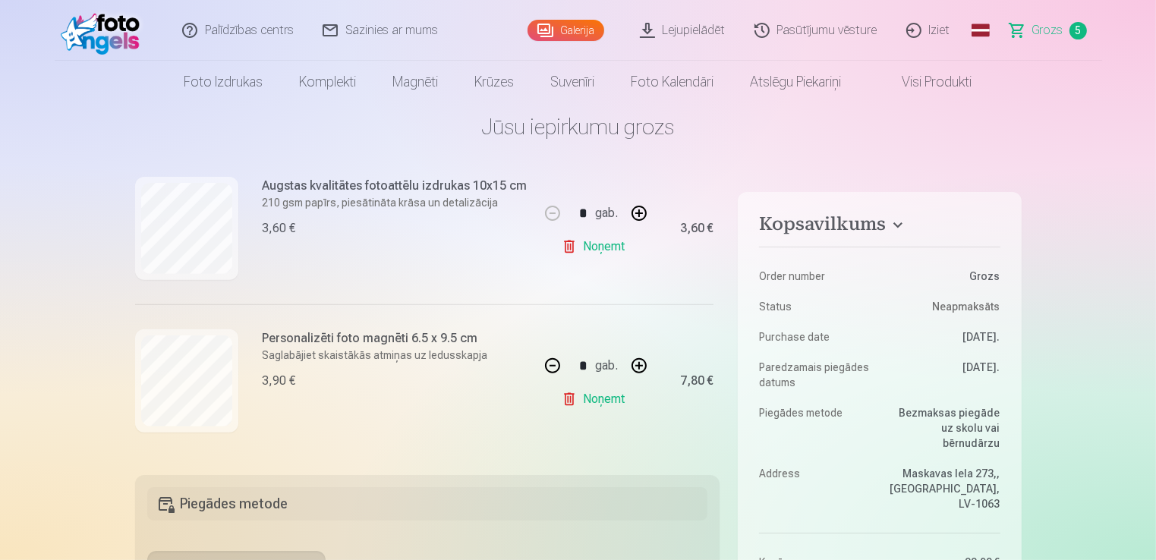
scroll to position [0, 0]
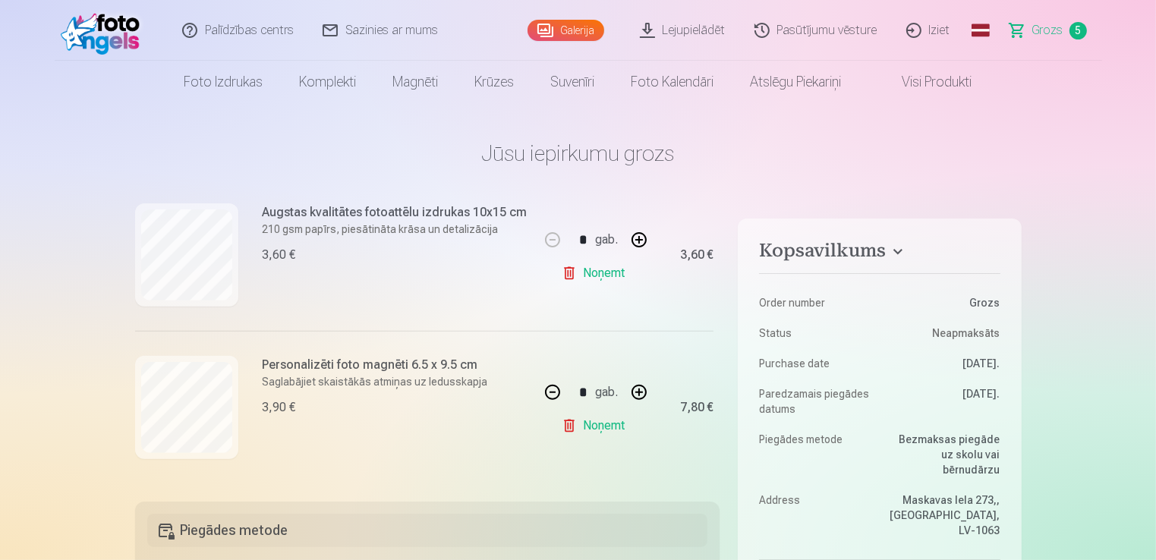
click at [686, 26] on link "Lejupielādēt" at bounding box center [683, 30] width 115 height 61
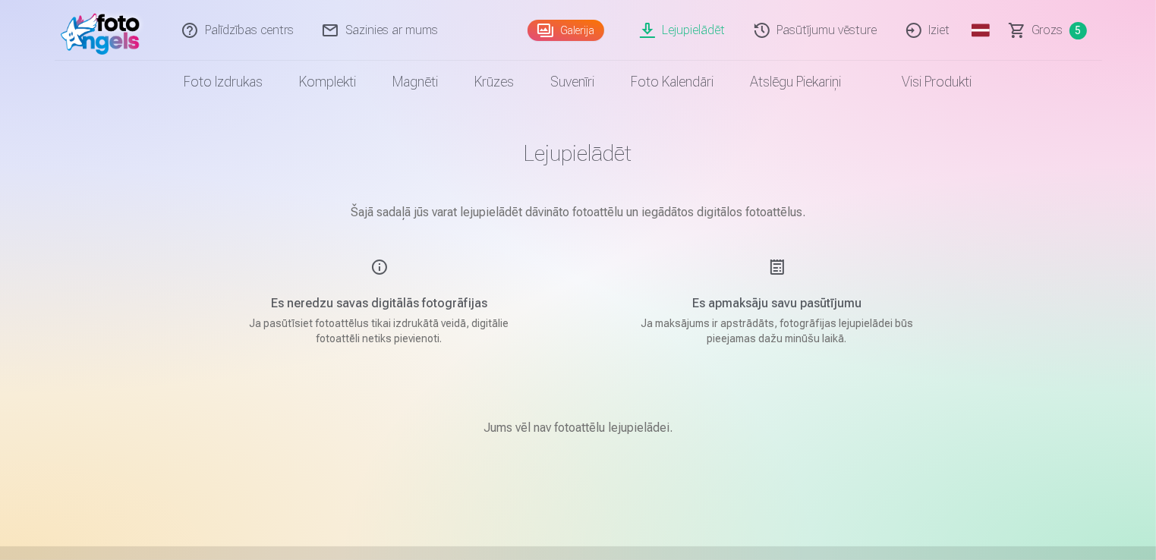
click at [569, 30] on link "Galerija" at bounding box center [566, 30] width 77 height 21
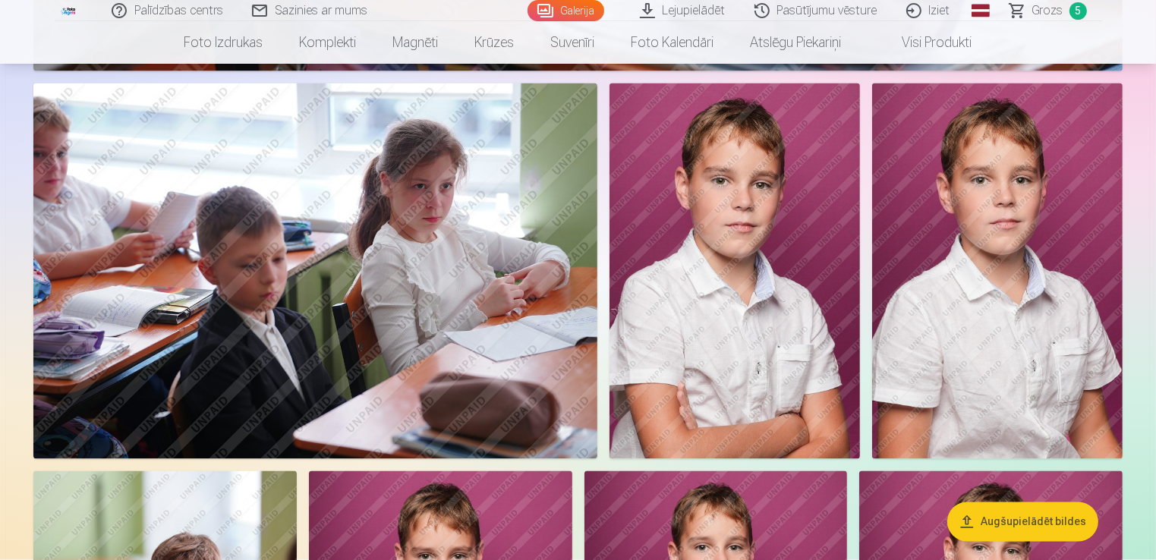
scroll to position [2961, 0]
click at [687, 279] on img at bounding box center [735, 272] width 251 height 376
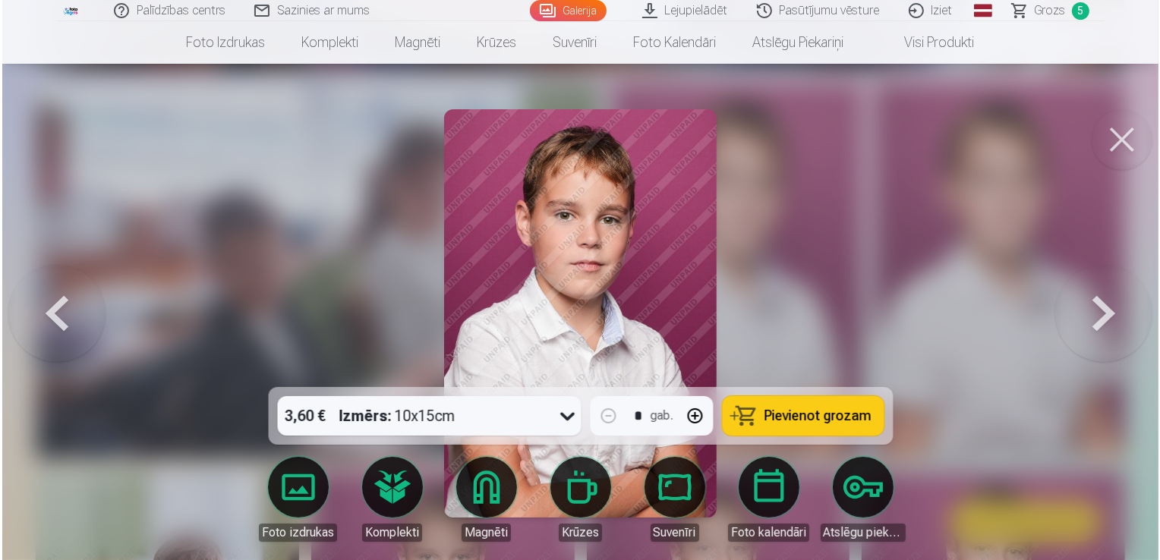
scroll to position [2815, 0]
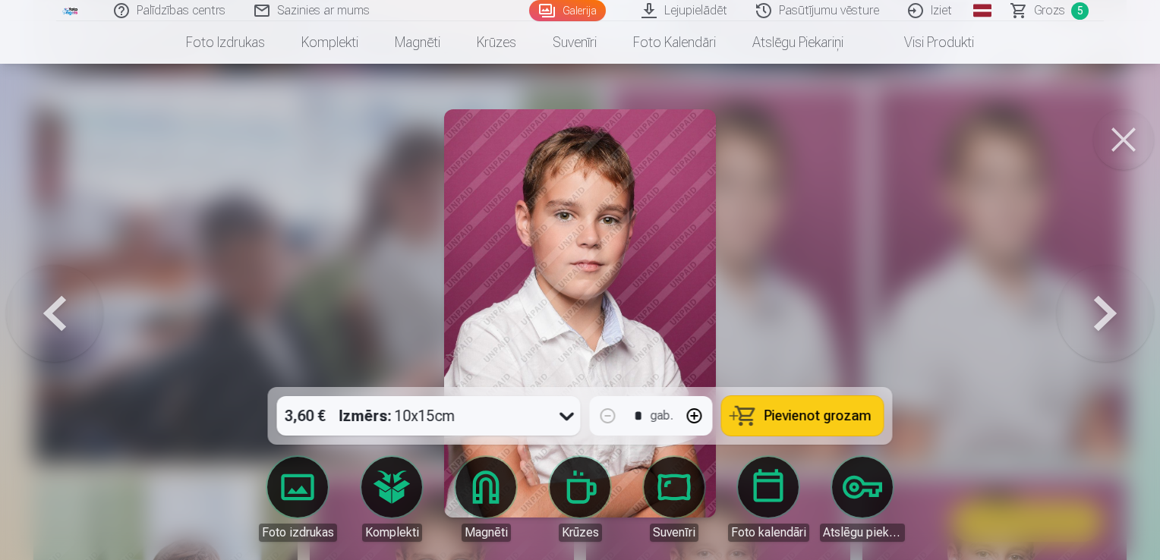
click at [597, 260] on img at bounding box center [580, 313] width 273 height 408
click at [1123, 135] on button at bounding box center [1123, 139] width 61 height 61
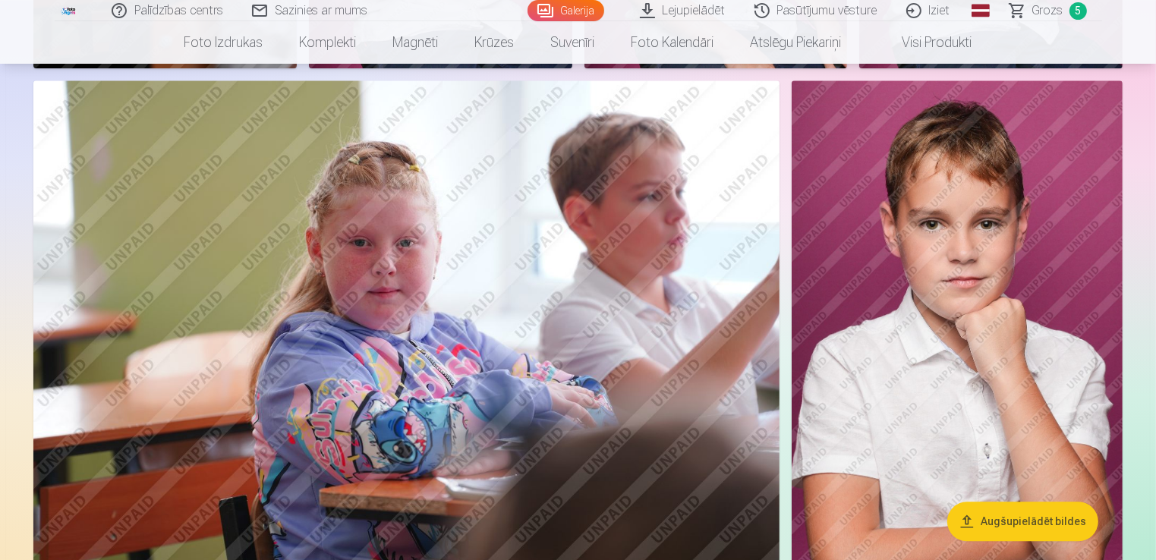
scroll to position [3644, 0]
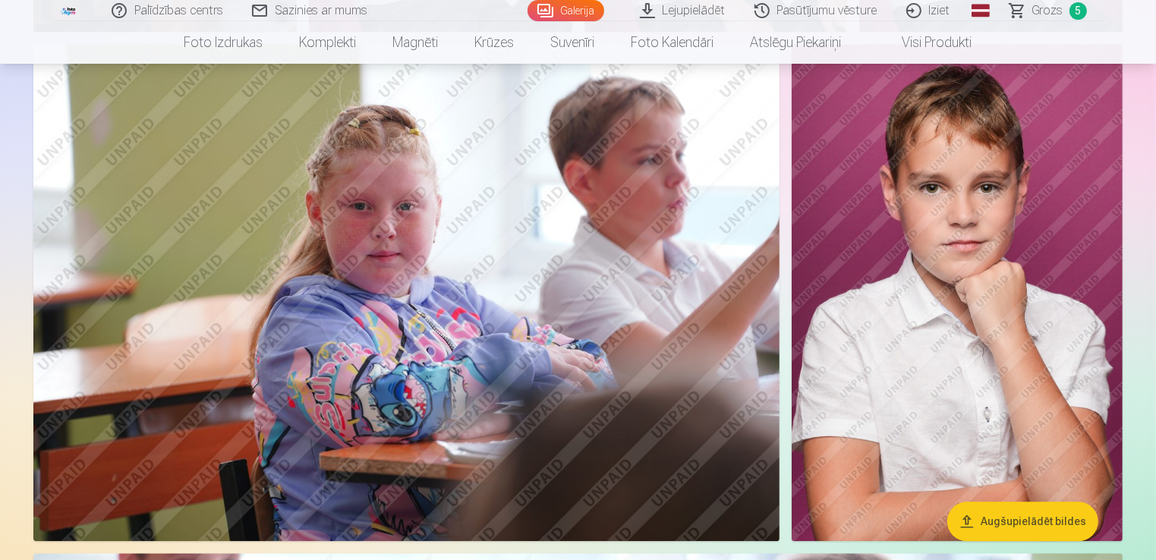
click at [1021, 301] on img at bounding box center [957, 292] width 331 height 497
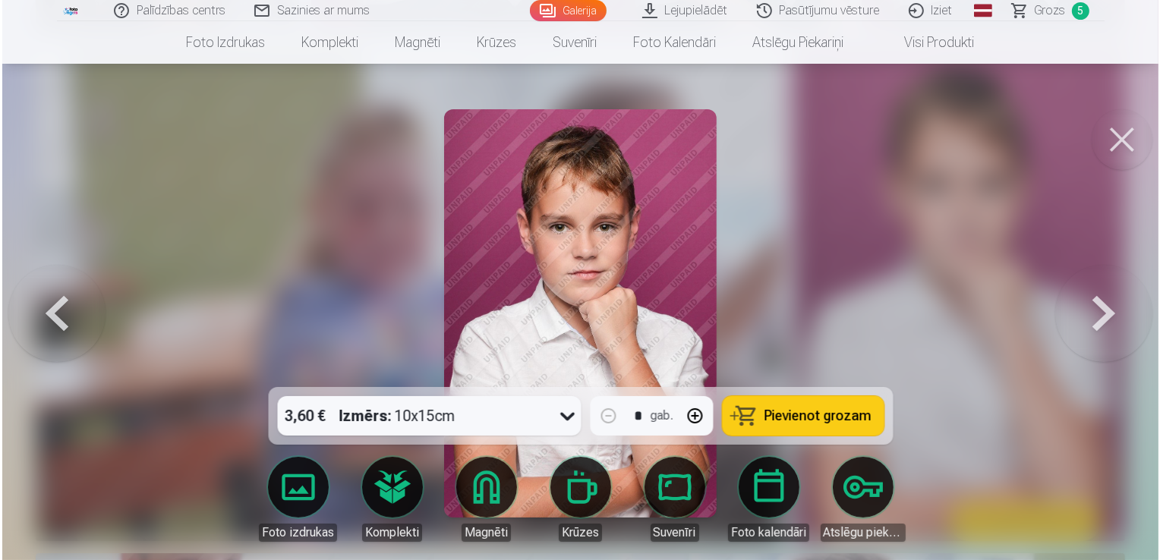
scroll to position [3653, 0]
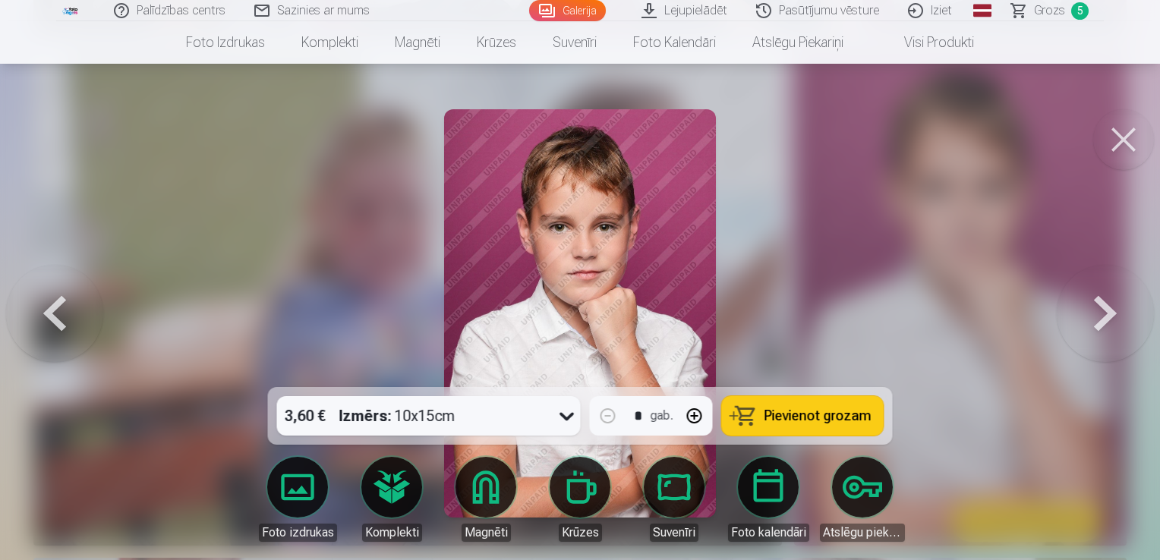
click at [1128, 139] on button at bounding box center [1123, 139] width 61 height 61
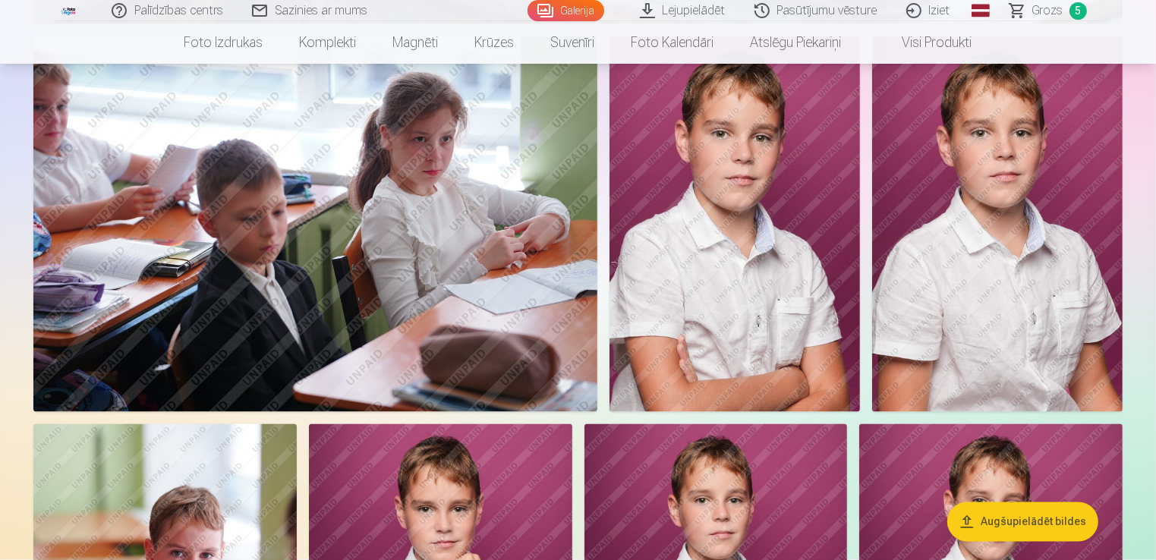
scroll to position [2733, 0]
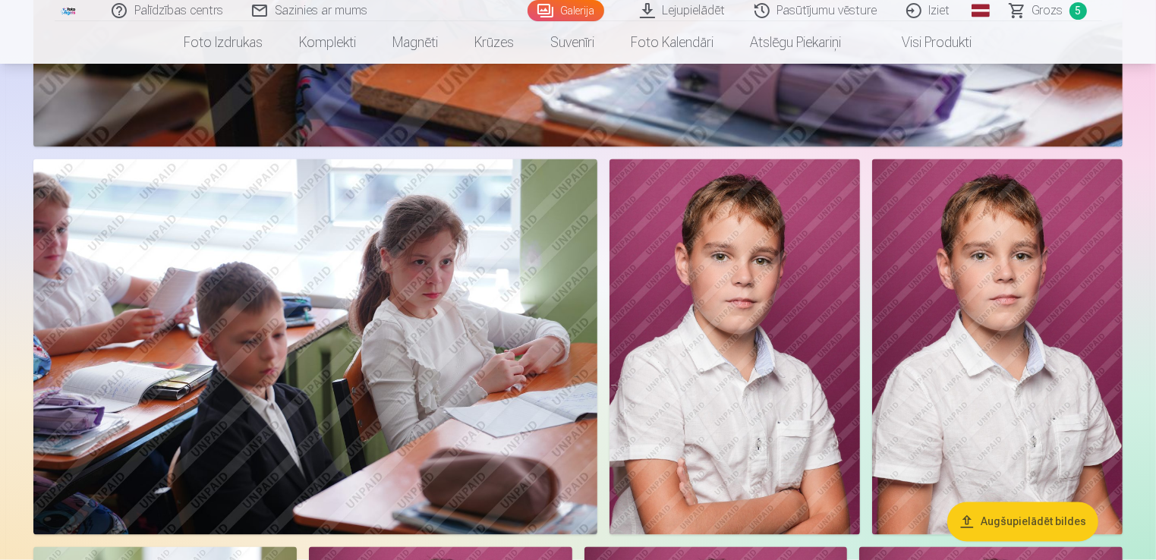
click at [760, 363] on img at bounding box center [735, 347] width 251 height 376
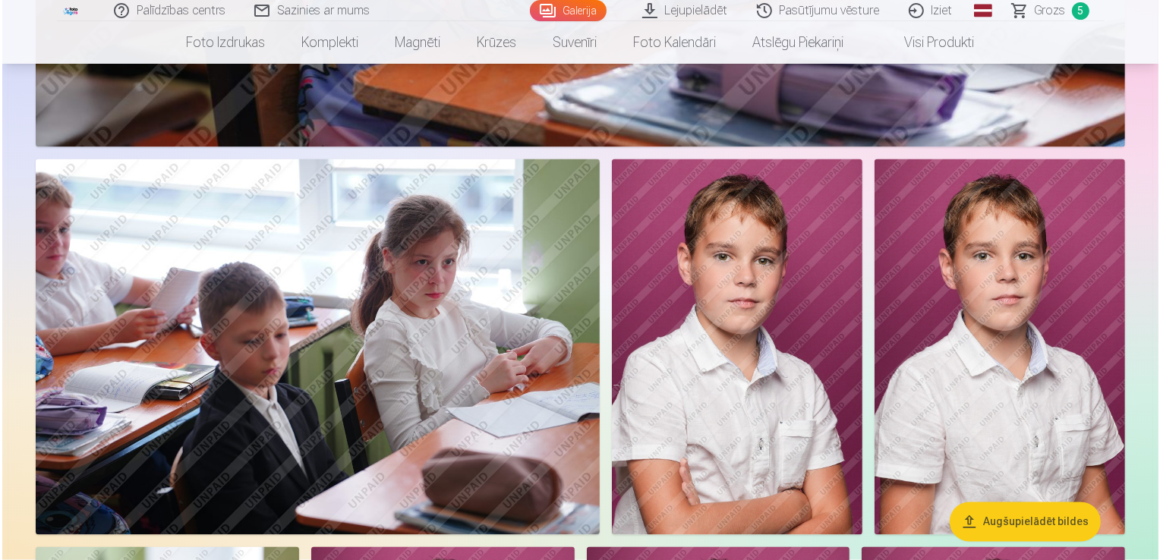
scroll to position [2739, 0]
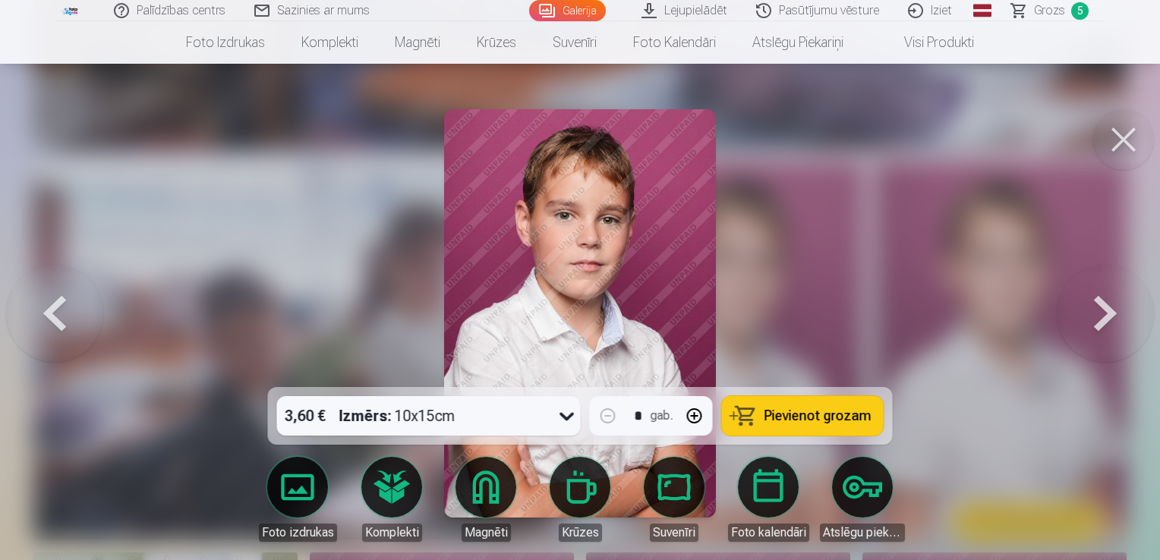
click at [1130, 143] on button at bounding box center [1123, 139] width 61 height 61
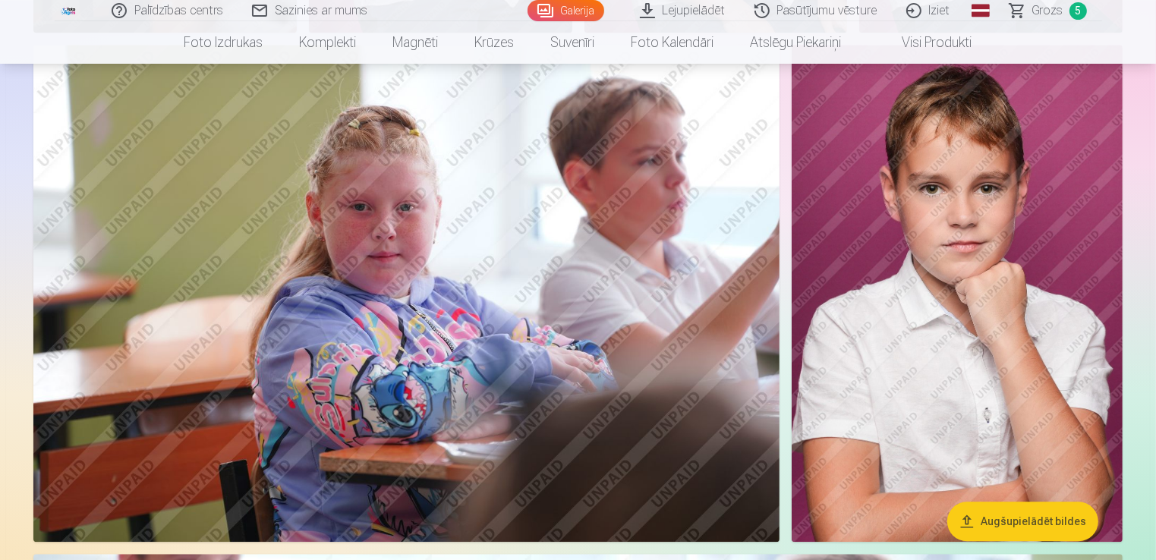
scroll to position [3644, 0]
click at [985, 275] on img at bounding box center [957, 292] width 331 height 497
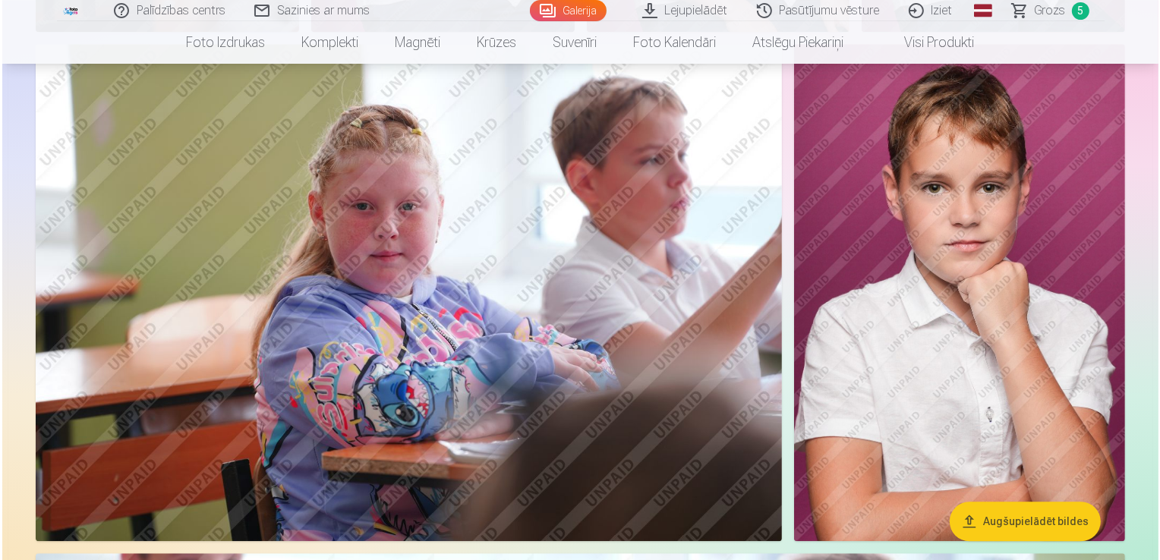
scroll to position [3653, 0]
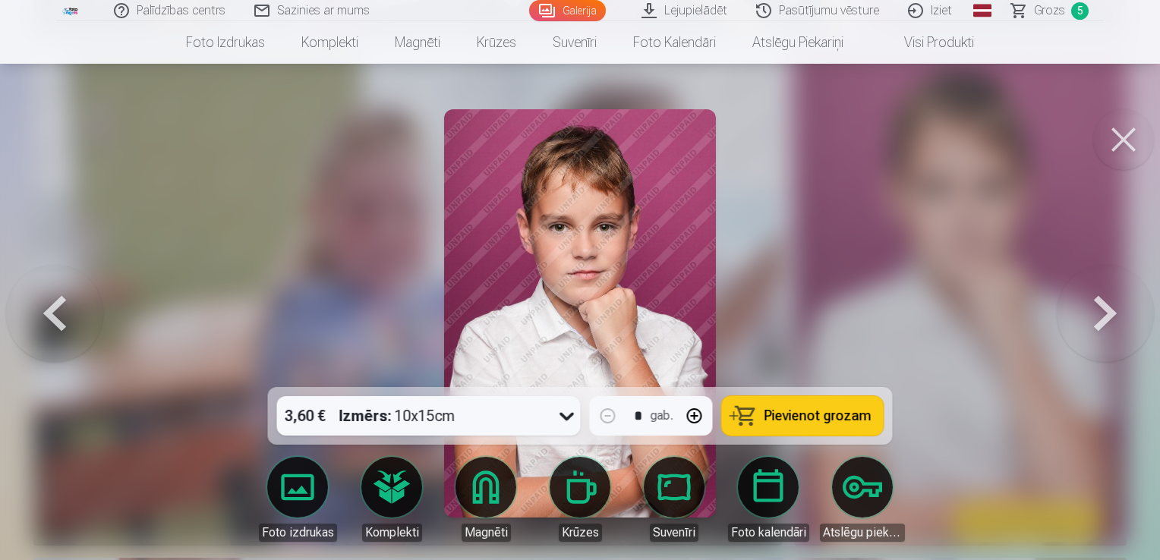
click at [1108, 143] on button at bounding box center [1123, 139] width 61 height 61
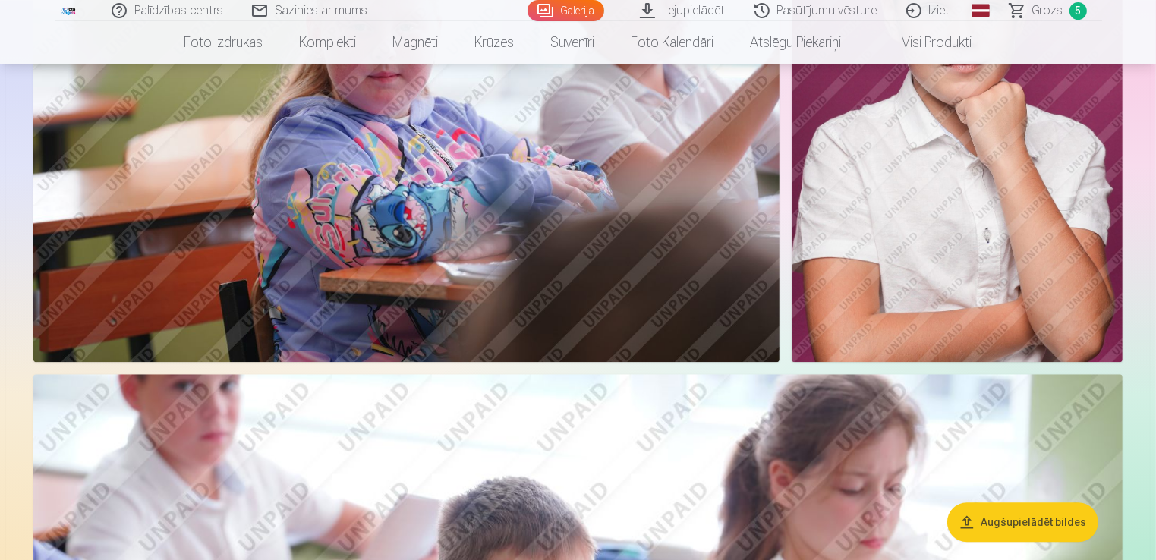
scroll to position [3644, 0]
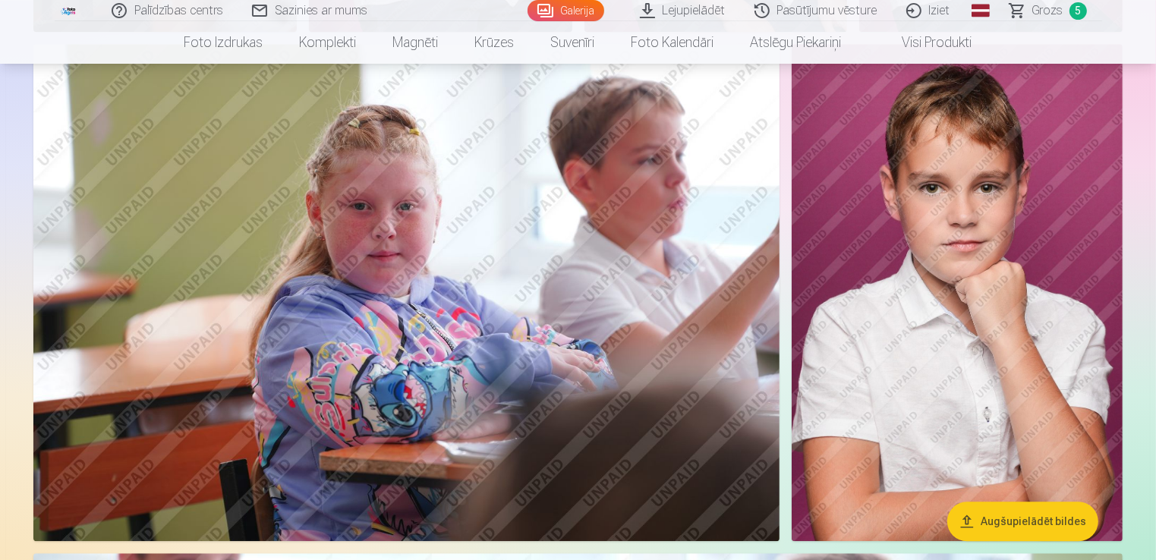
click at [901, 304] on img at bounding box center [957, 292] width 331 height 497
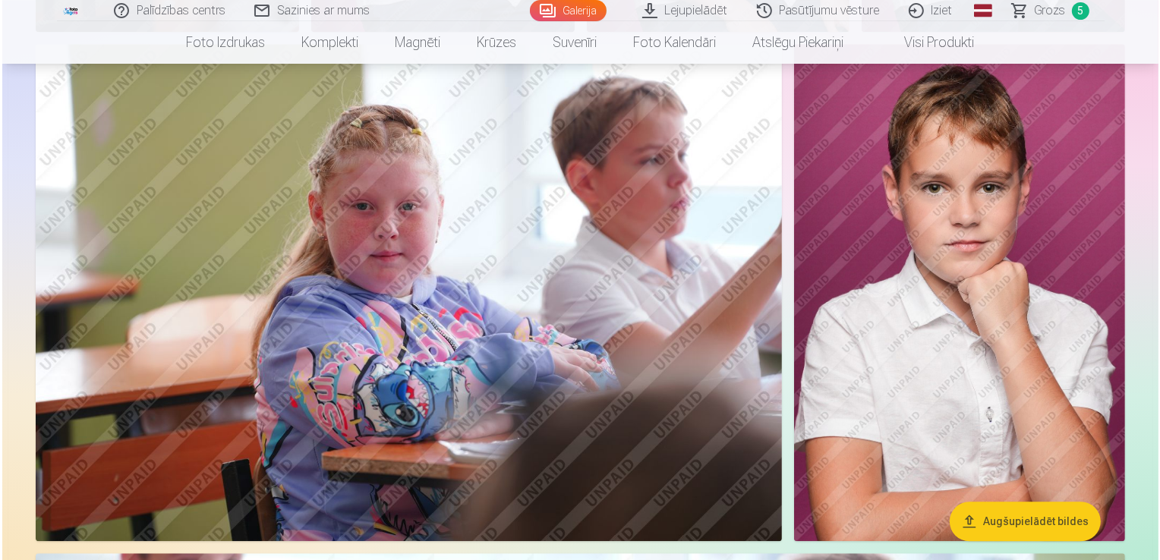
scroll to position [3653, 0]
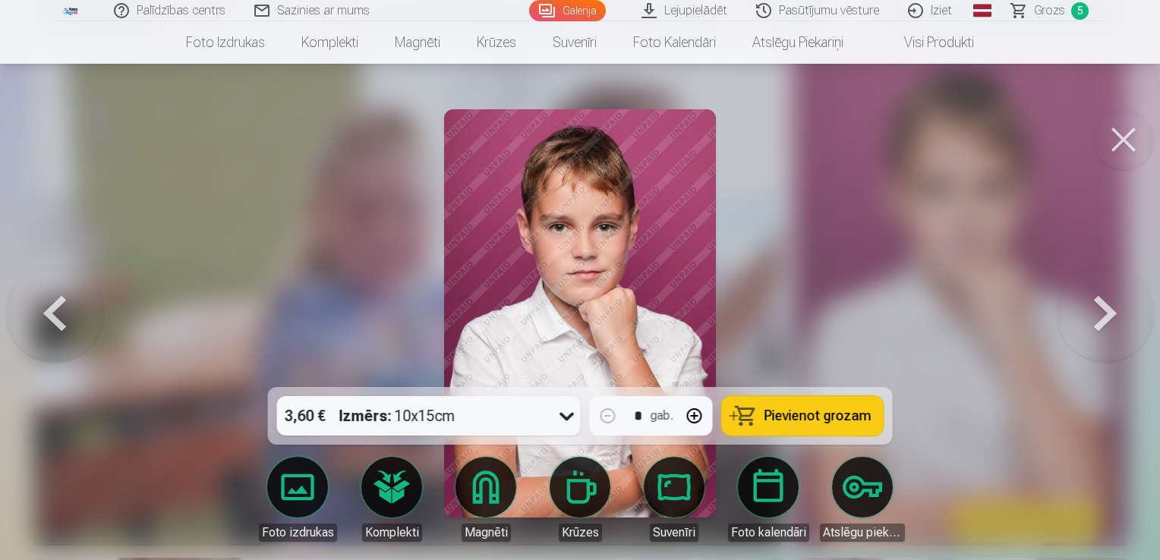
click at [544, 419] on div "3,60 € Izmērs : 10x15cm" at bounding box center [414, 415] width 275 height 39
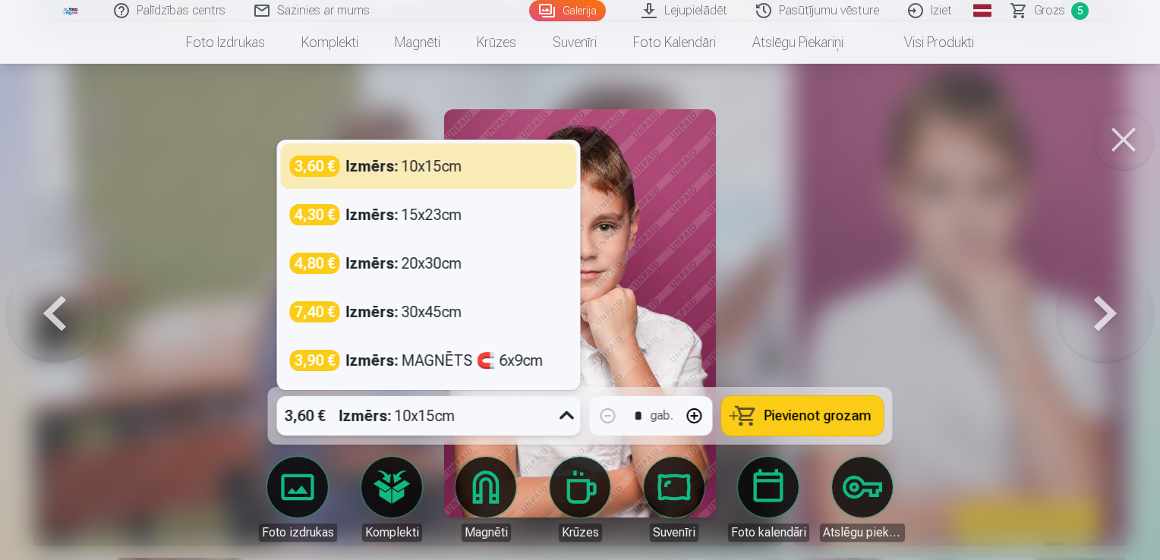
click at [819, 320] on div at bounding box center [580, 280] width 1160 height 560
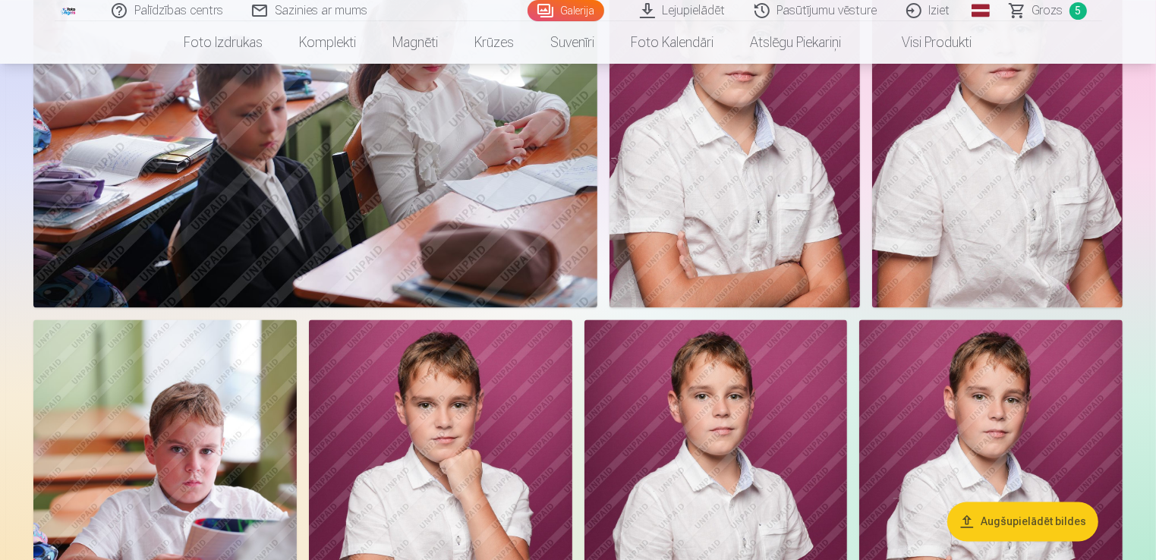
scroll to position [2809, 0]
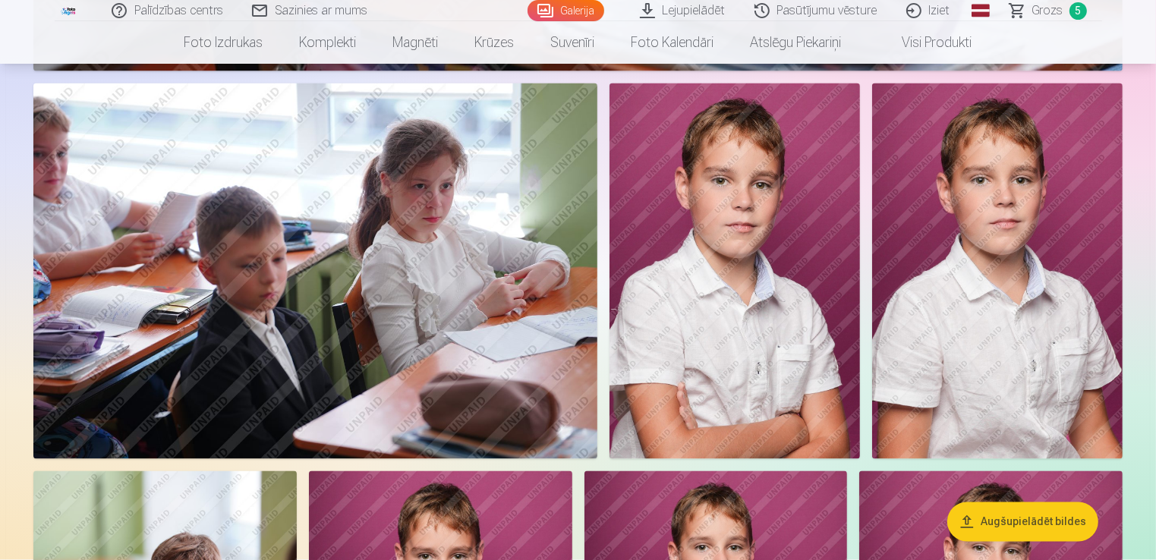
click at [753, 342] on img at bounding box center [735, 272] width 251 height 376
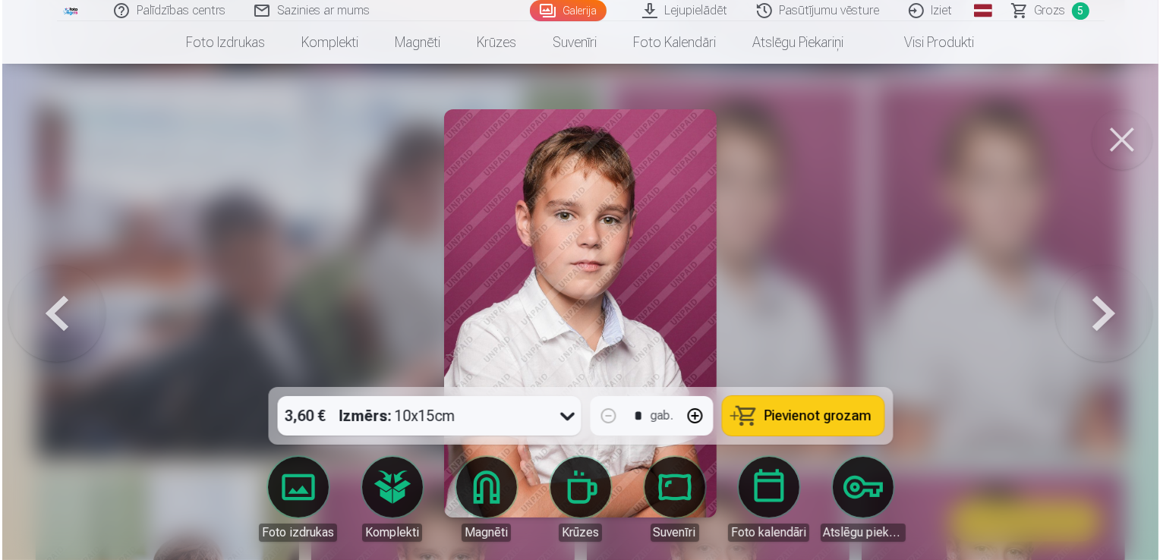
scroll to position [2815, 0]
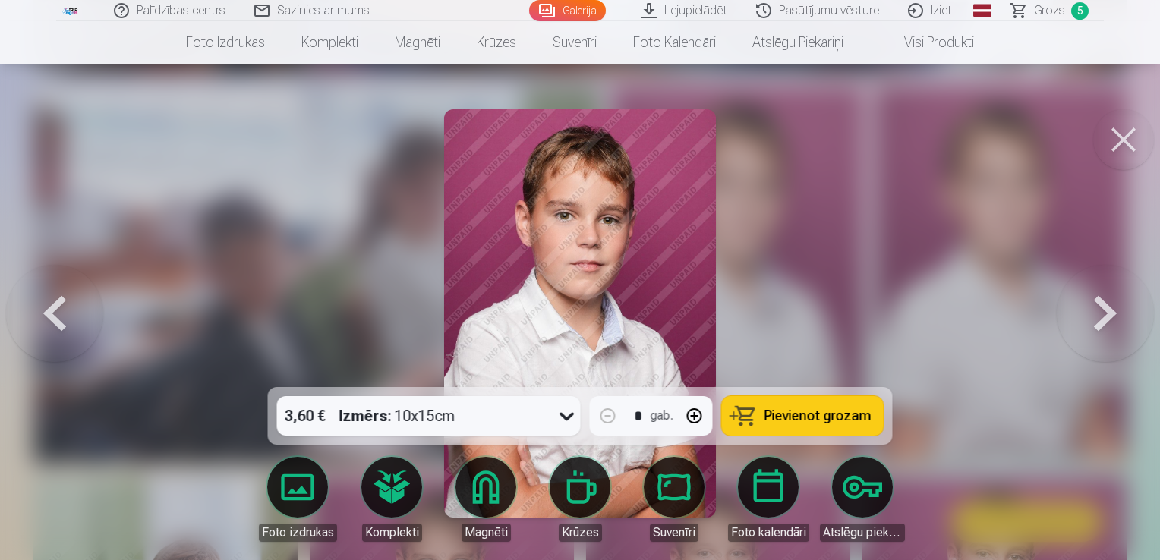
click at [624, 269] on img at bounding box center [580, 313] width 273 height 408
click at [1129, 147] on button at bounding box center [1123, 139] width 61 height 61
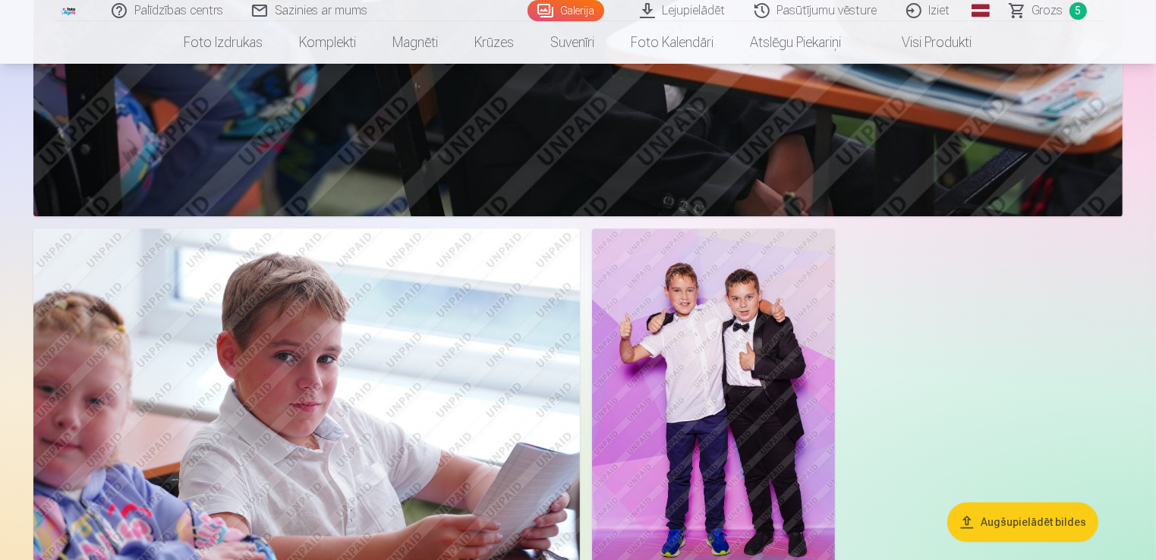
scroll to position [4858, 0]
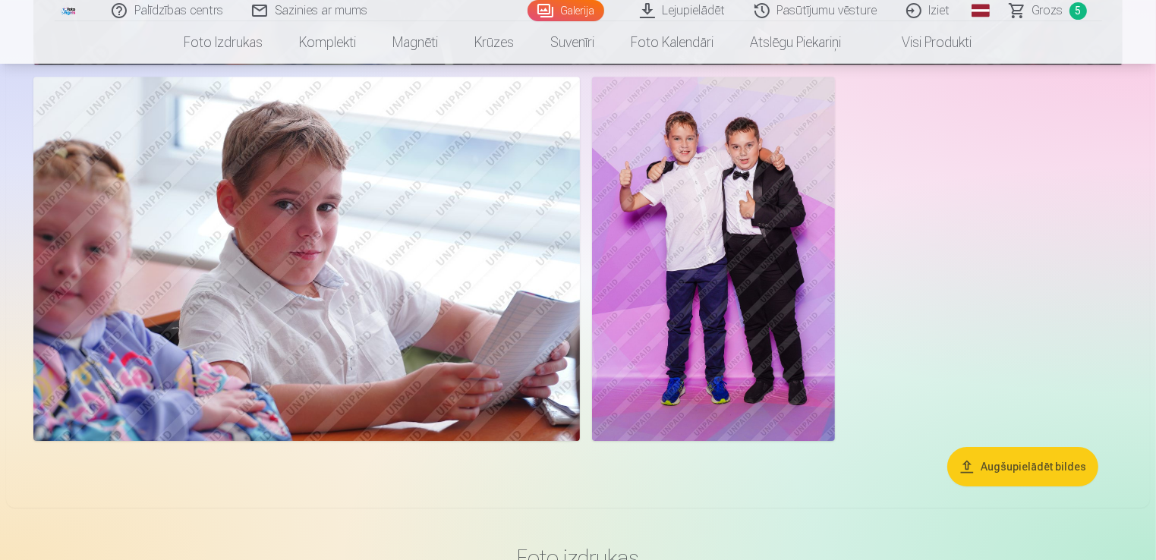
click at [1070, 11] on span "5" at bounding box center [1078, 10] width 17 height 17
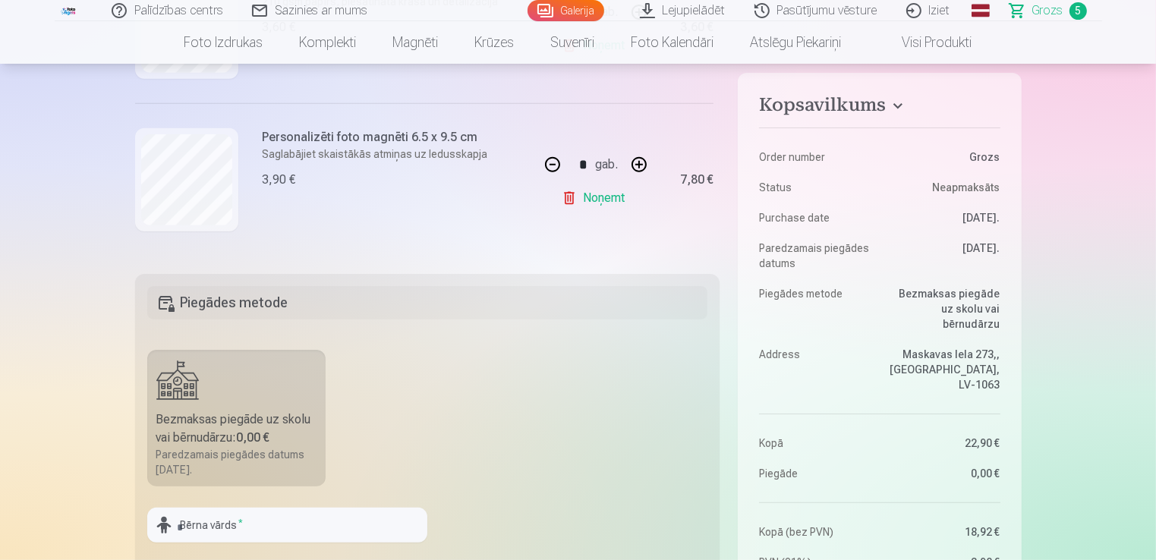
scroll to position [380, 0]
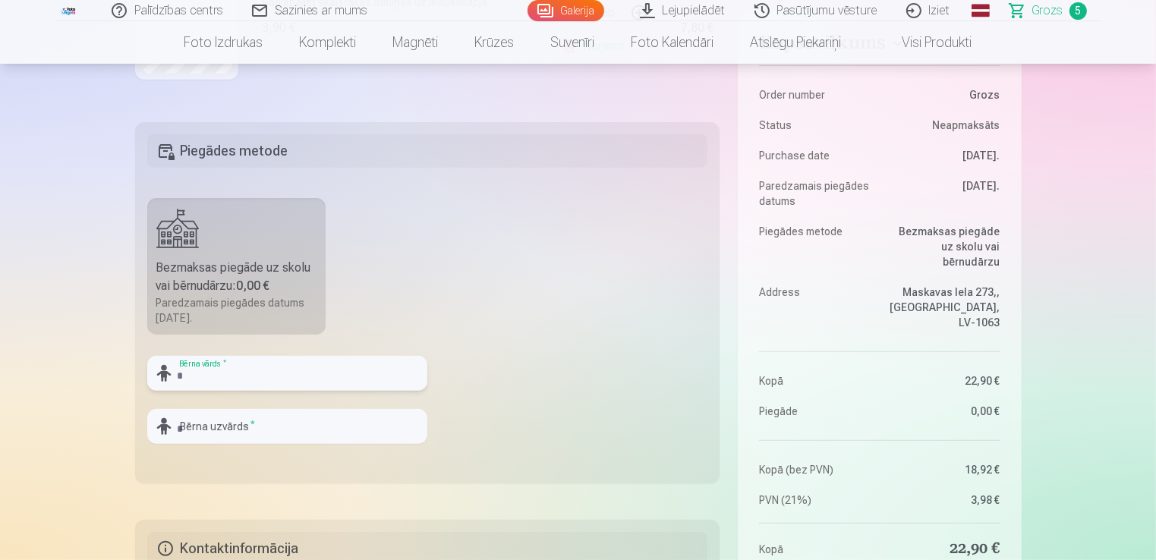
click at [322, 372] on input "text" at bounding box center [287, 373] width 280 height 35
type input "******"
type input "**********"
click at [549, 304] on fieldset "**********" at bounding box center [427, 302] width 585 height 361
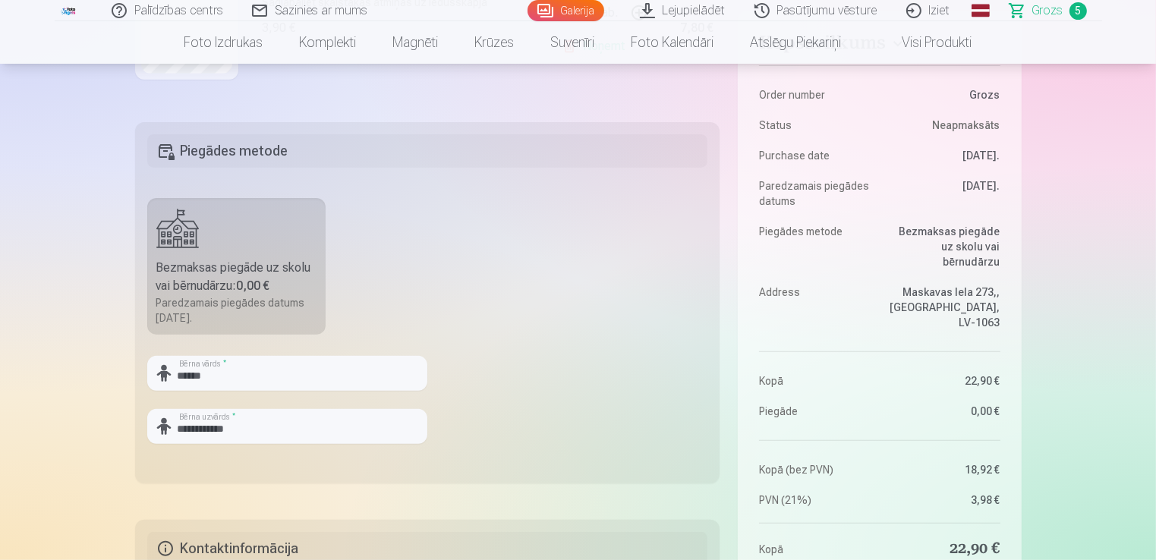
scroll to position [683, 0]
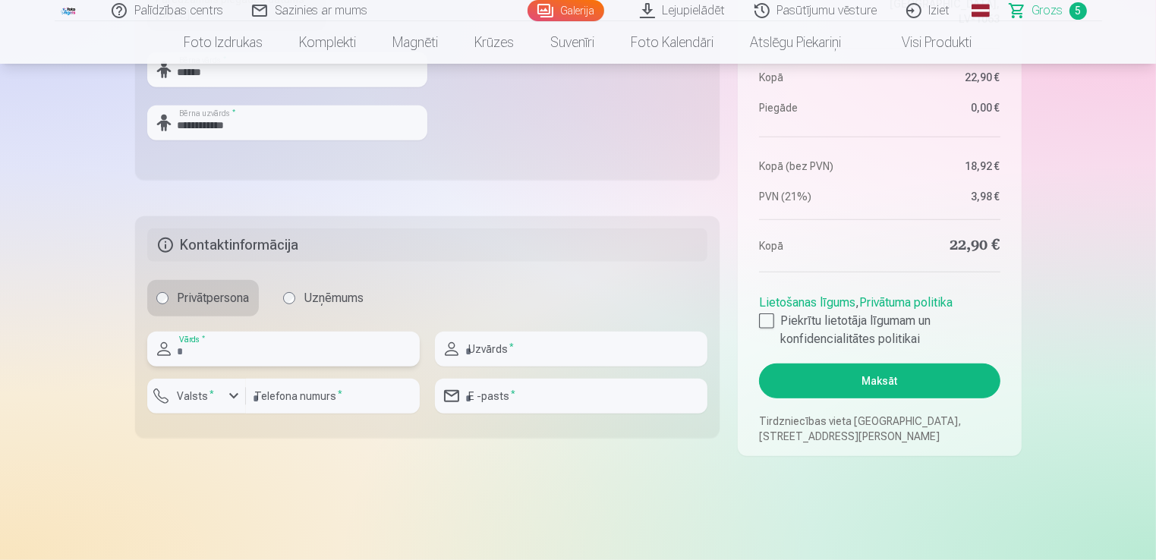
click at [270, 345] on input "text" at bounding box center [283, 349] width 273 height 35
type input "********"
type input "*******"
type input "********"
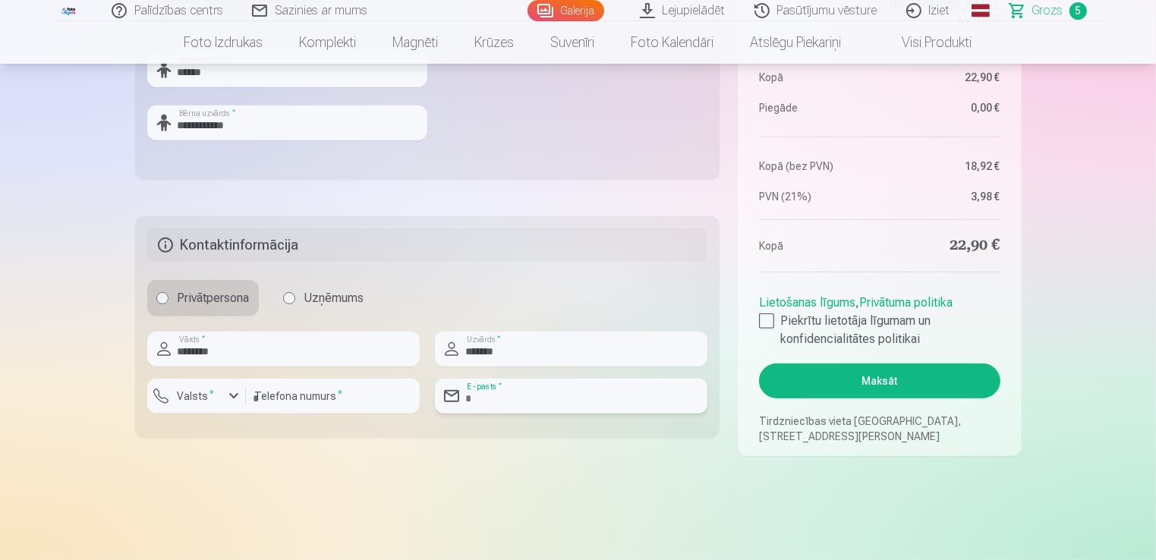
type input "**********"
click at [761, 319] on div at bounding box center [766, 321] width 15 height 15
click at [862, 375] on button "Maksāt" at bounding box center [879, 381] width 241 height 35
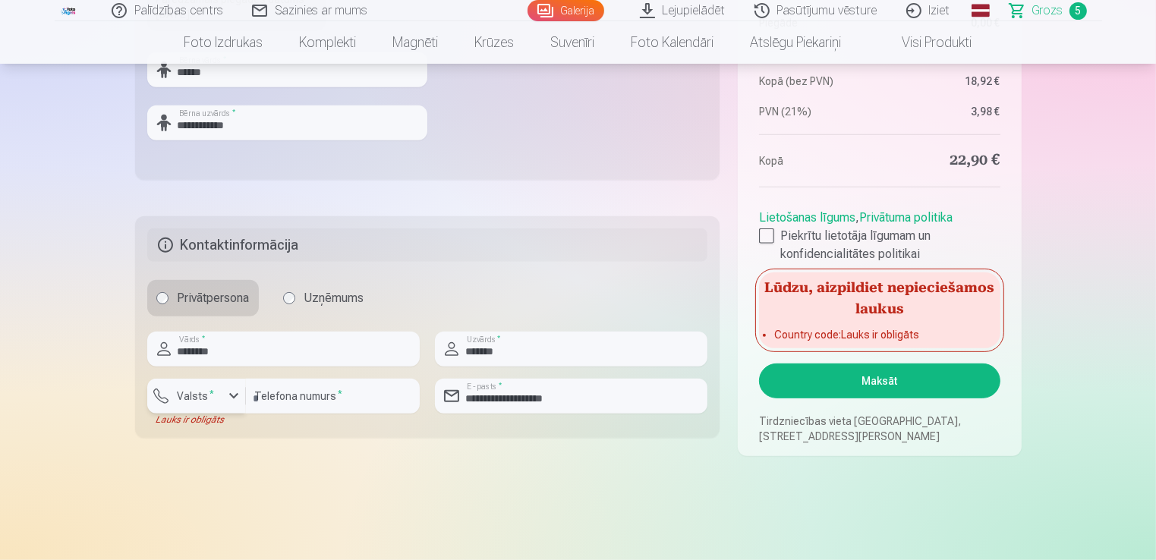
click at [202, 390] on label "Valsts *" at bounding box center [196, 396] width 49 height 15
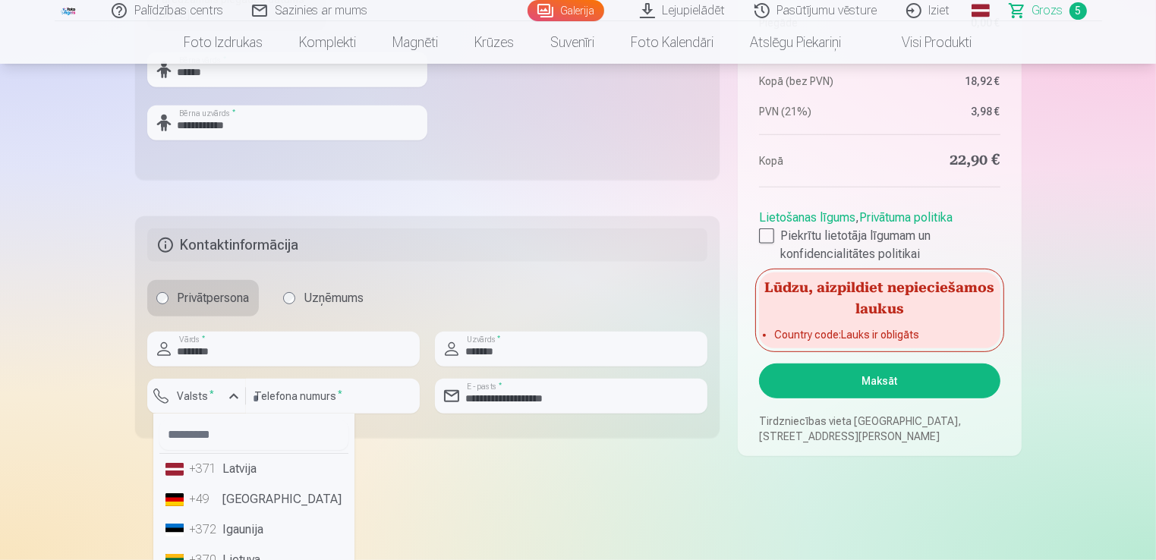
click at [212, 468] on div "+371" at bounding box center [205, 469] width 30 height 18
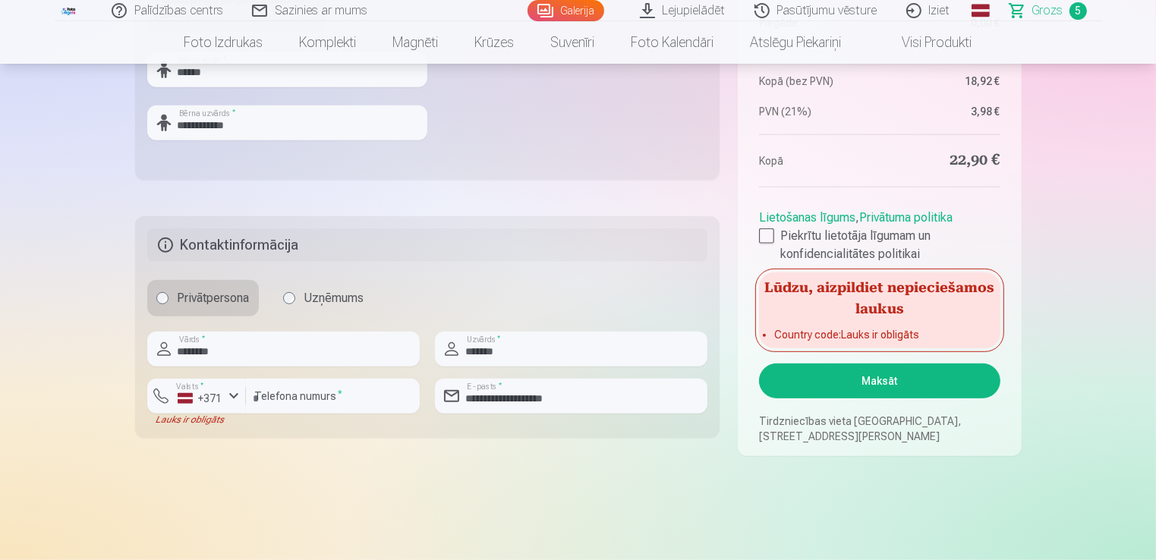
click at [869, 384] on button "Maksāt" at bounding box center [879, 381] width 241 height 35
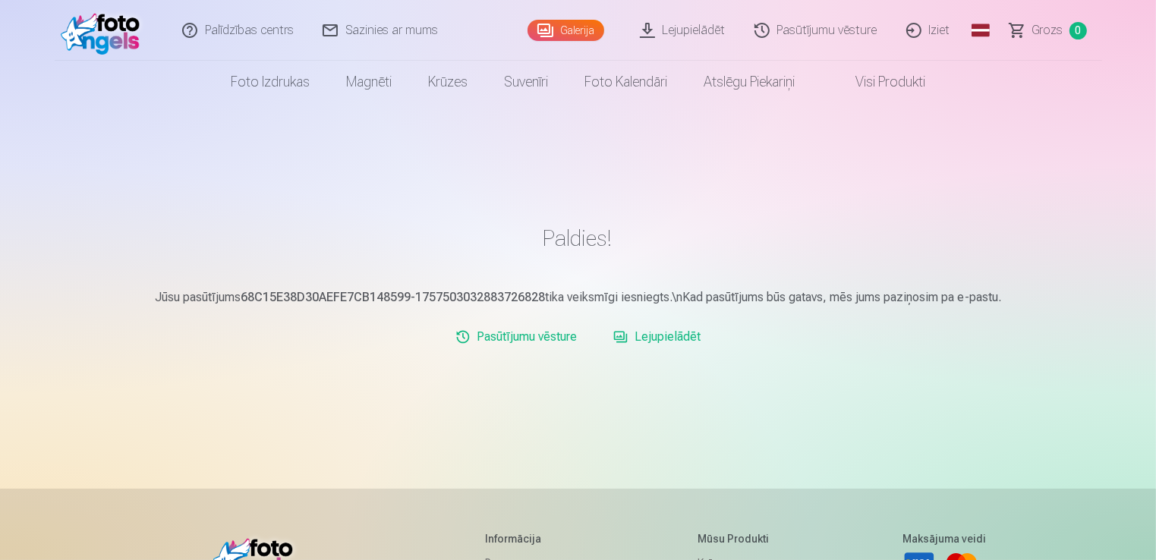
click at [316, 351] on div "Pasūtījumu vēsture Lejupielādēt" at bounding box center [578, 337] width 887 height 30
click at [665, 336] on link "Lejupielādēt" at bounding box center [656, 337] width 99 height 30
